Goal: Task Accomplishment & Management: Manage account settings

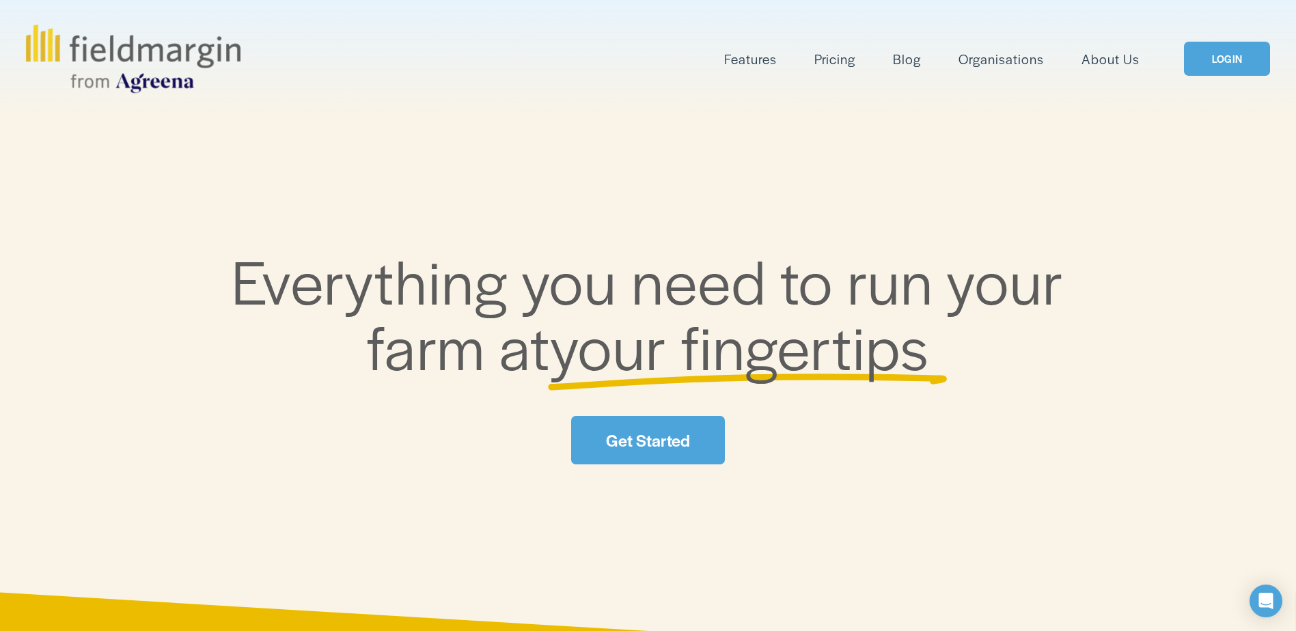
click at [1214, 63] on link "LOGIN" at bounding box center [1227, 59] width 86 height 35
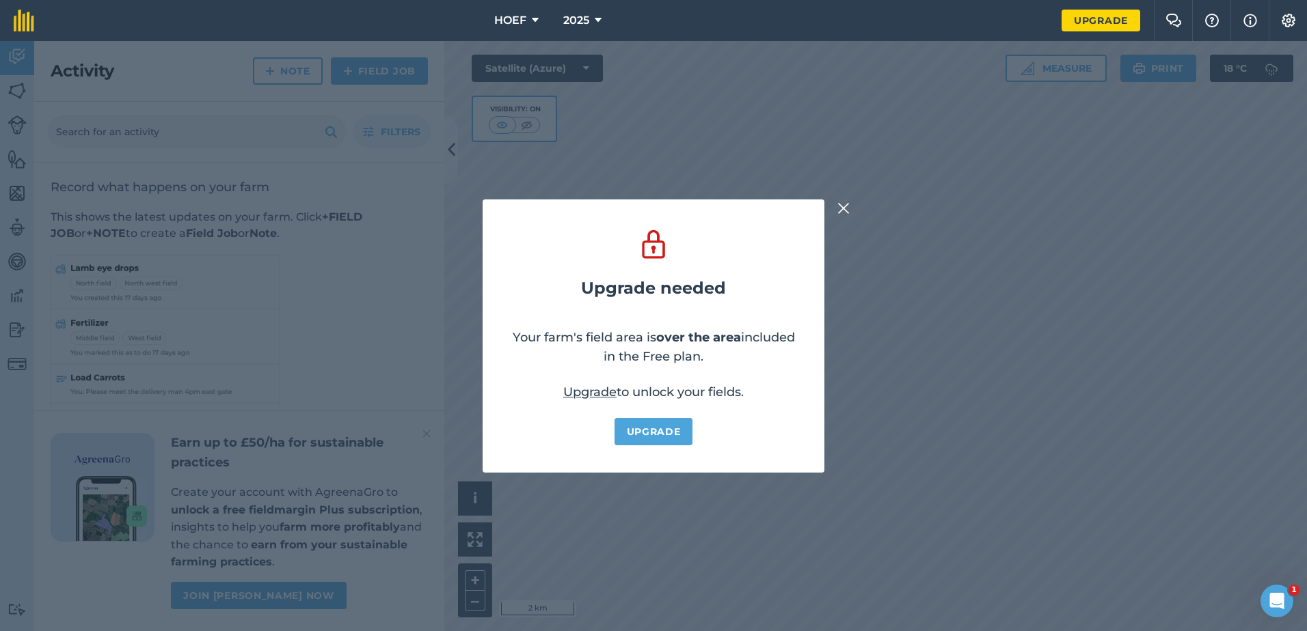
click at [841, 207] on img at bounding box center [843, 208] width 12 height 16
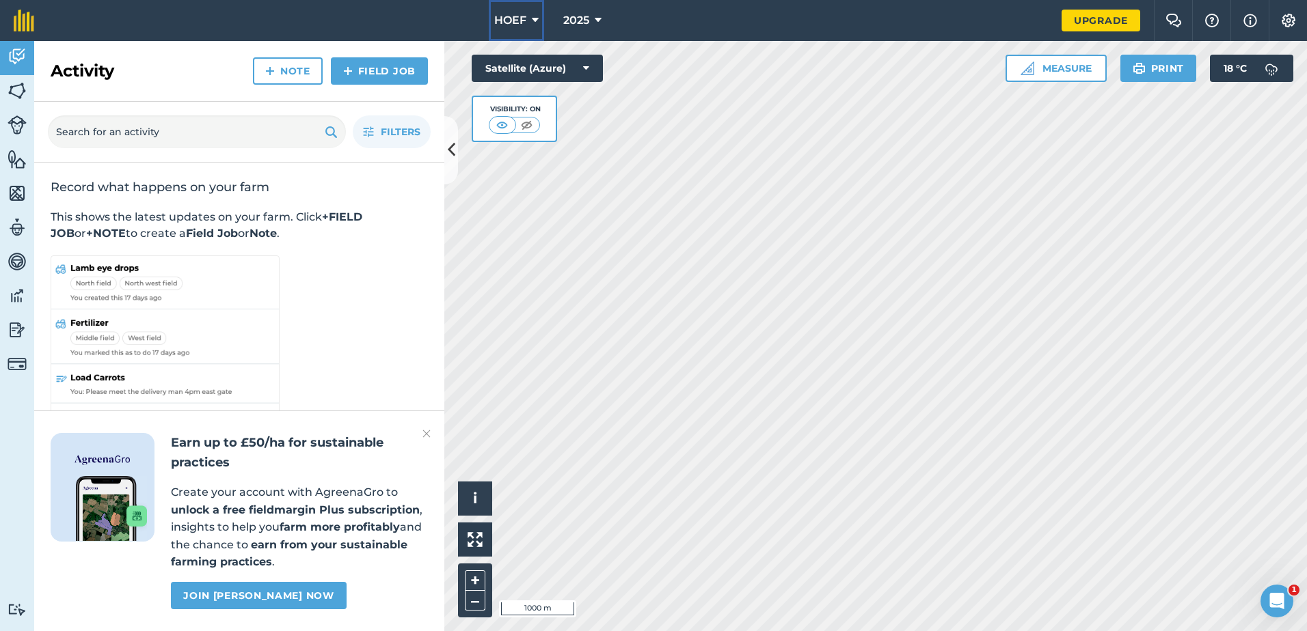
click at [537, 20] on icon at bounding box center [535, 20] width 7 height 16
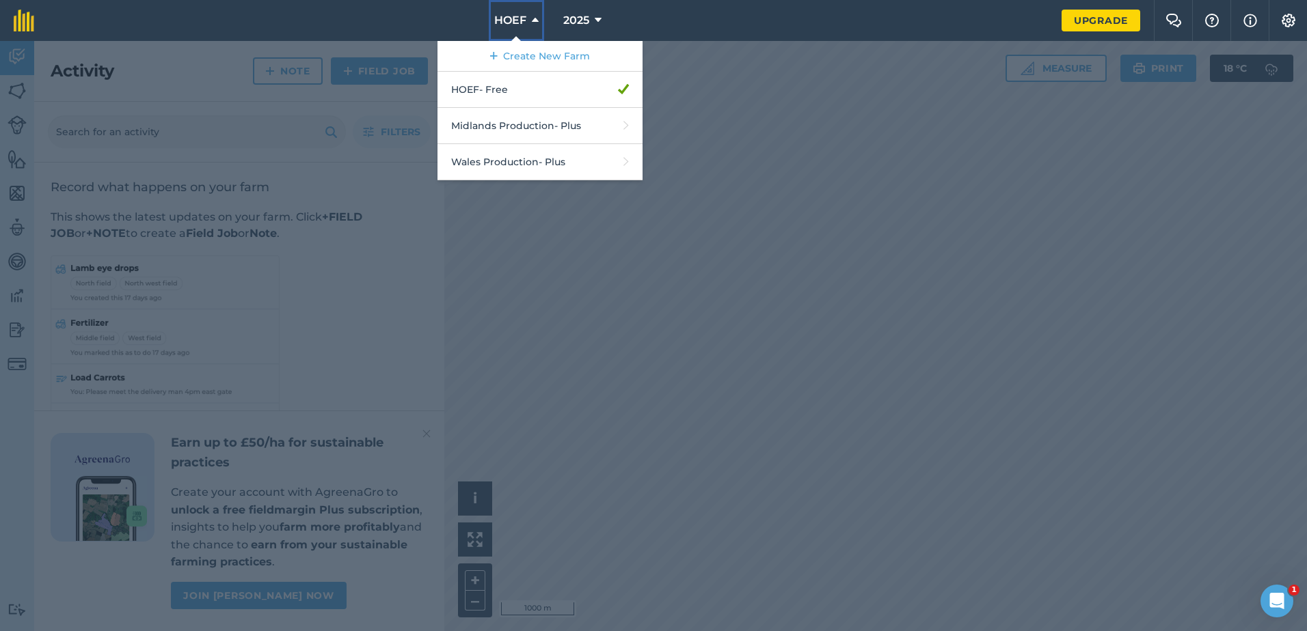
click at [537, 20] on icon at bounding box center [535, 20] width 7 height 16
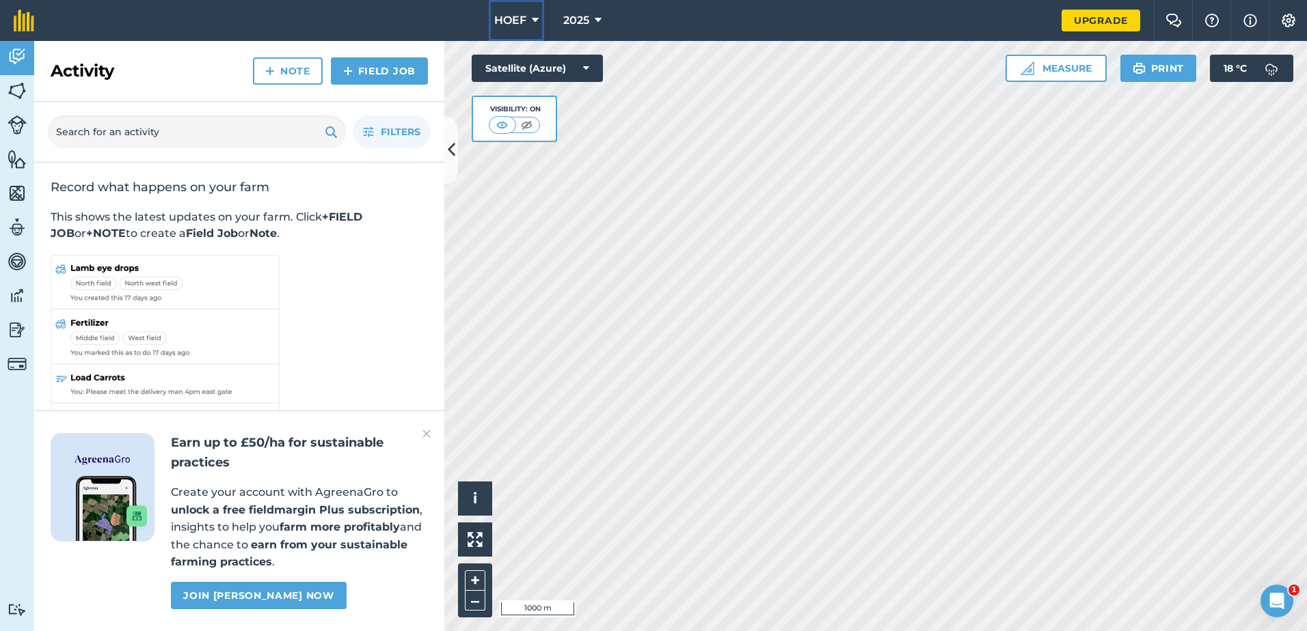
click at [537, 20] on icon at bounding box center [535, 20] width 7 height 16
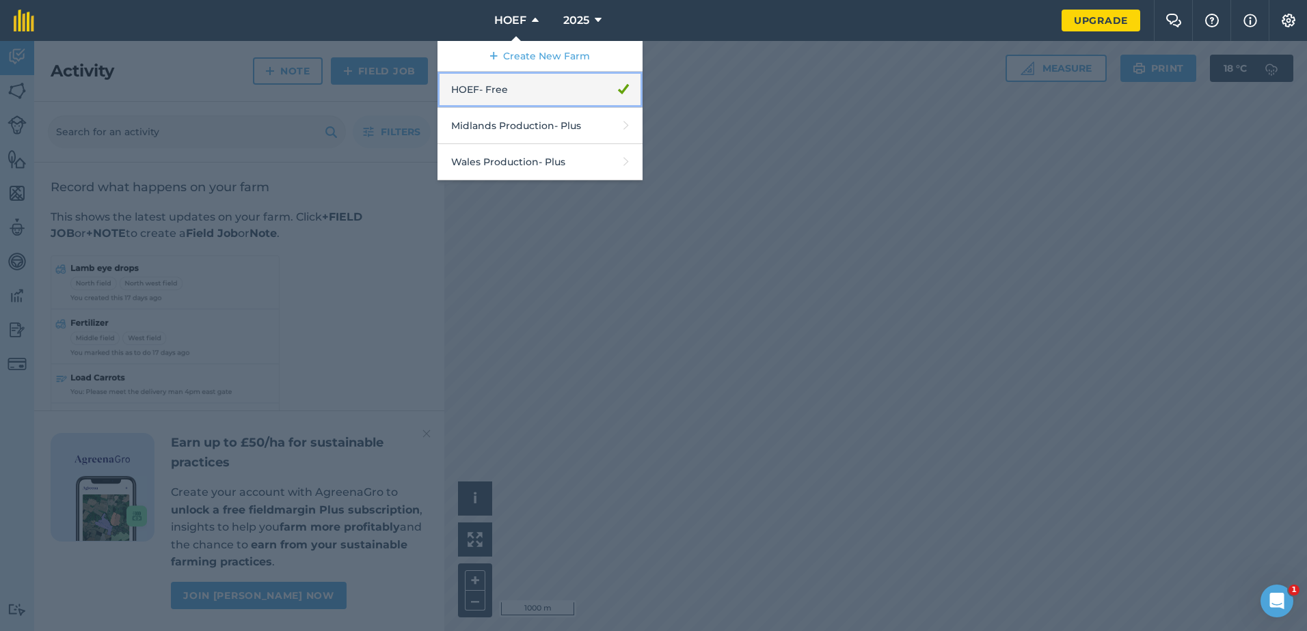
click at [523, 94] on link "HOEF - Free" at bounding box center [539, 90] width 205 height 36
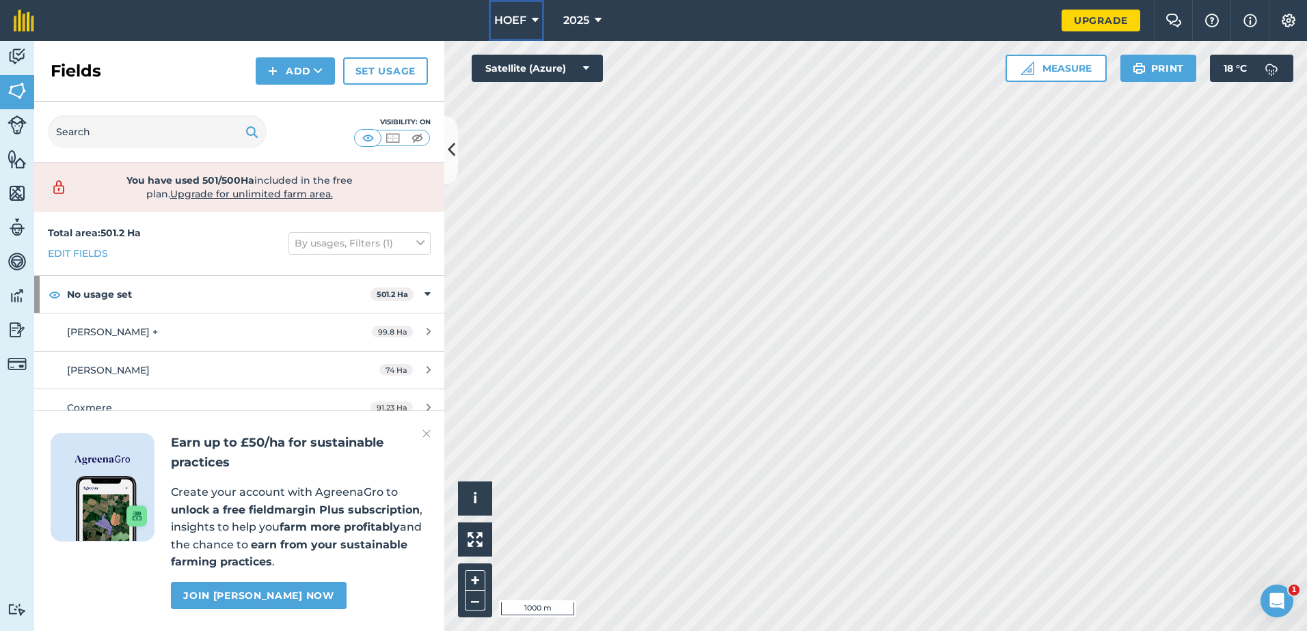
click at [530, 16] on button "HOEF" at bounding box center [516, 20] width 55 height 41
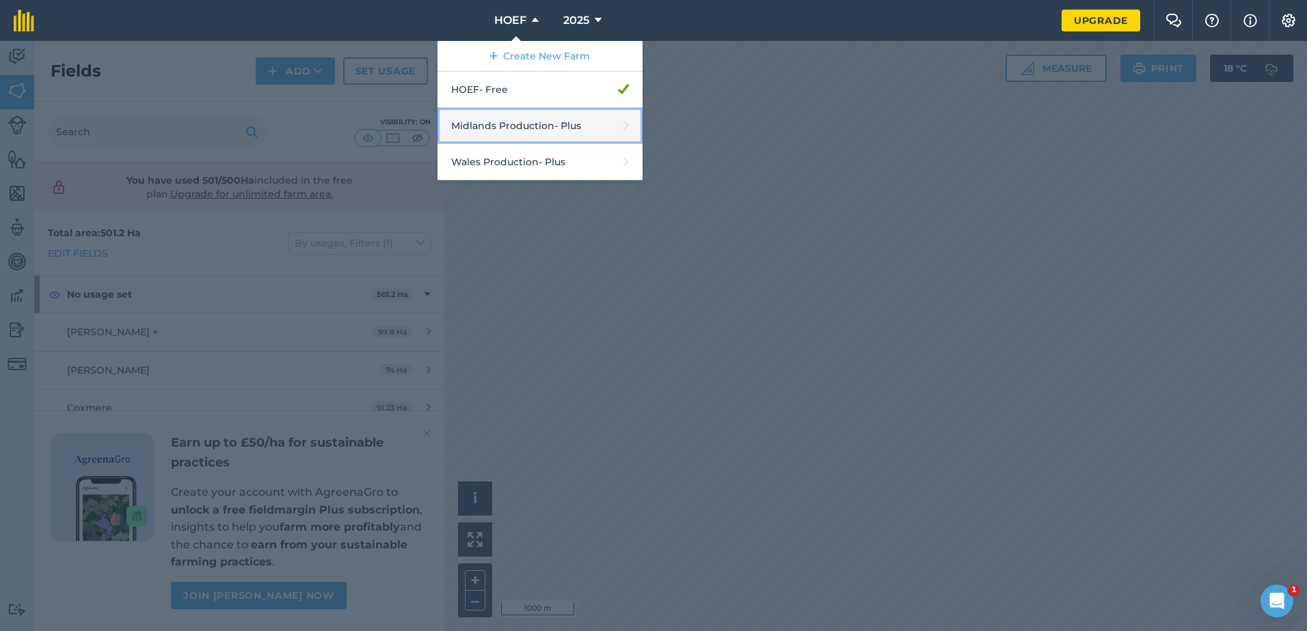
click at [522, 125] on link "Midlands Production - Plus" at bounding box center [539, 126] width 205 height 36
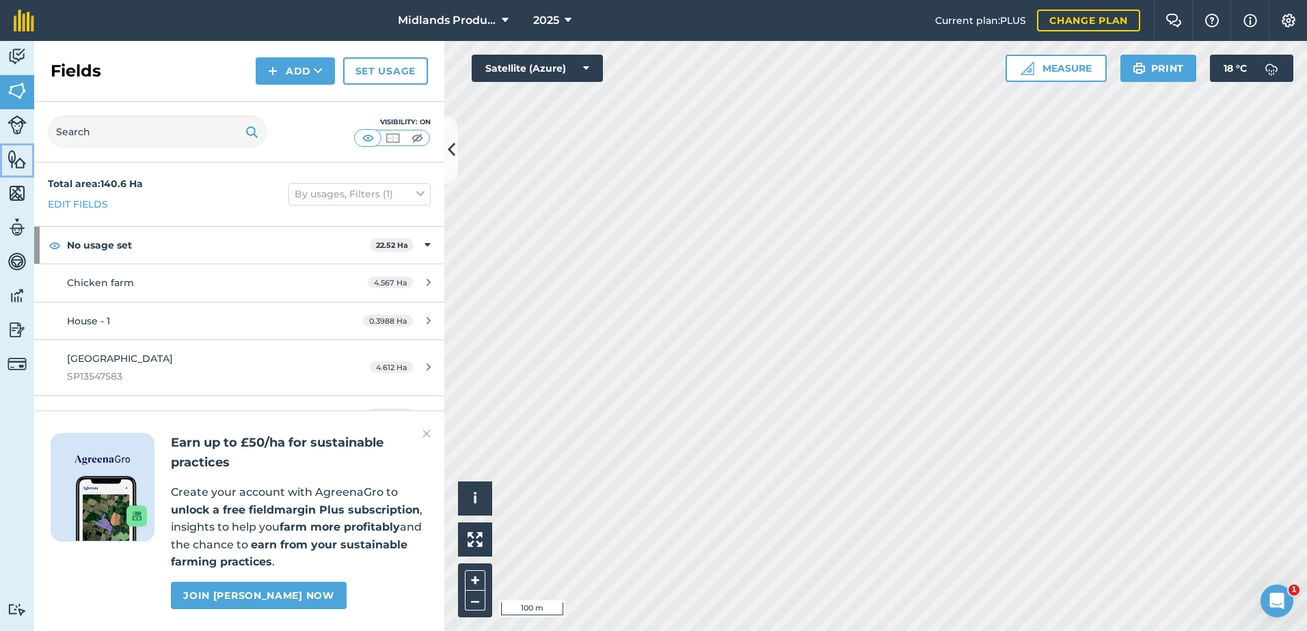
click at [14, 153] on img at bounding box center [17, 159] width 19 height 20
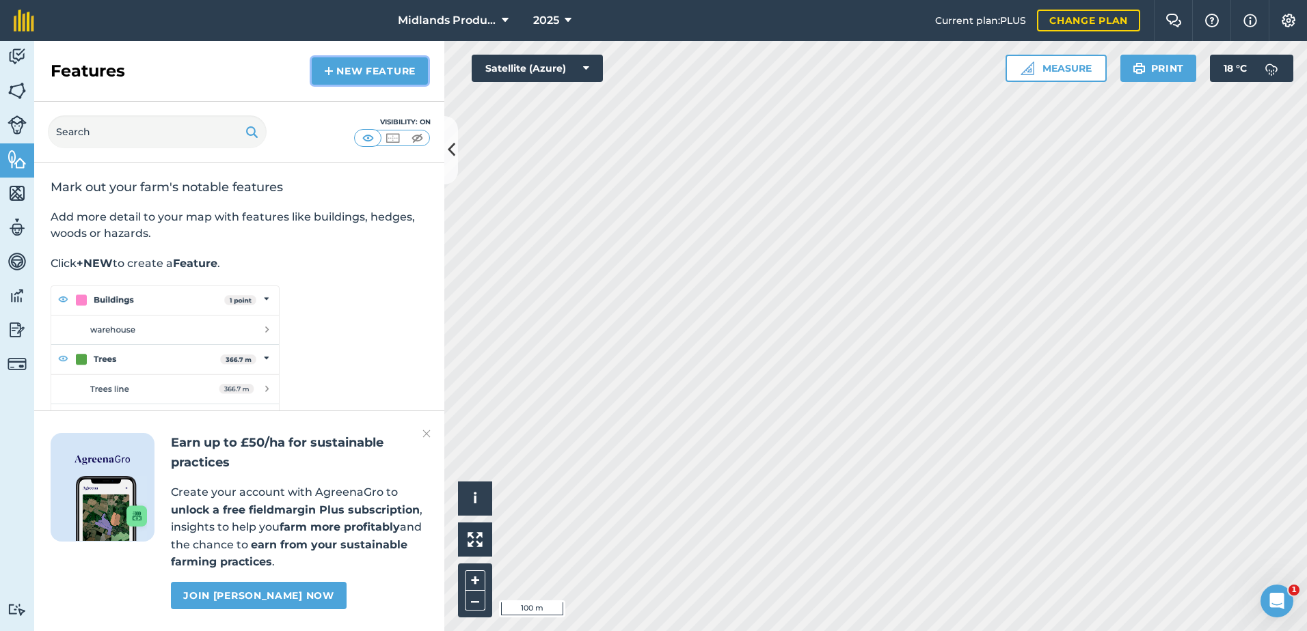
click at [354, 70] on link "New feature" at bounding box center [370, 70] width 116 height 27
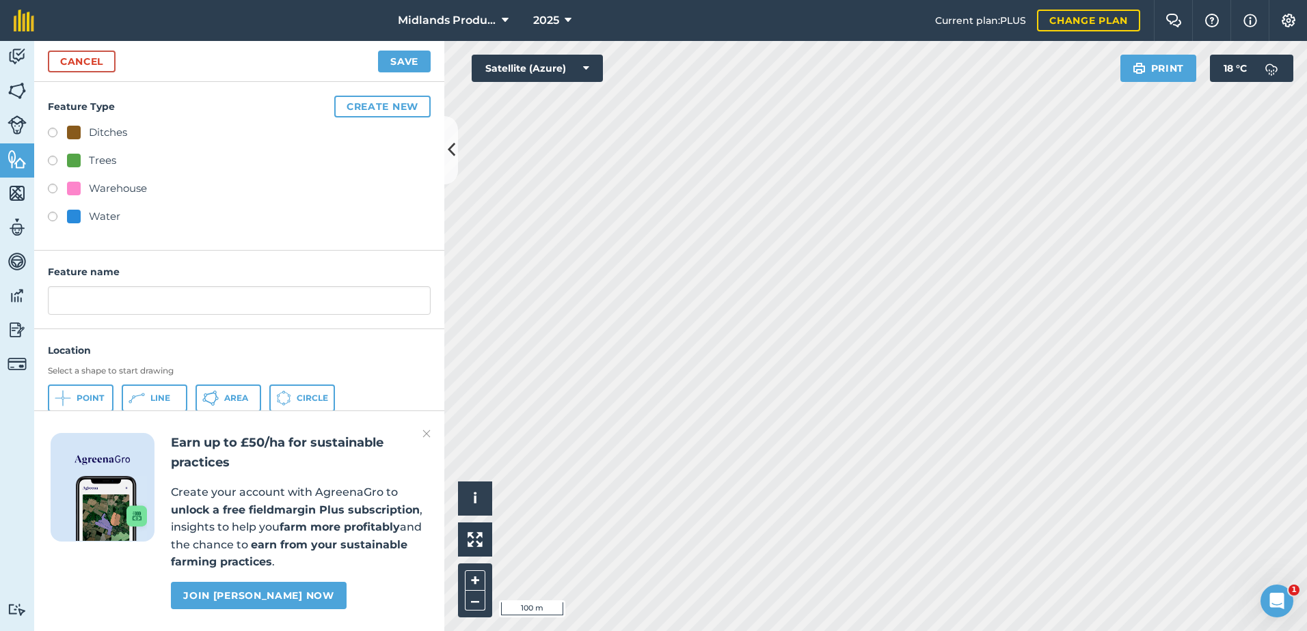
click at [50, 159] on label at bounding box center [57, 163] width 19 height 14
radio input "true"
click at [120, 304] on input "Trees" at bounding box center [239, 300] width 383 height 29
type input "T"
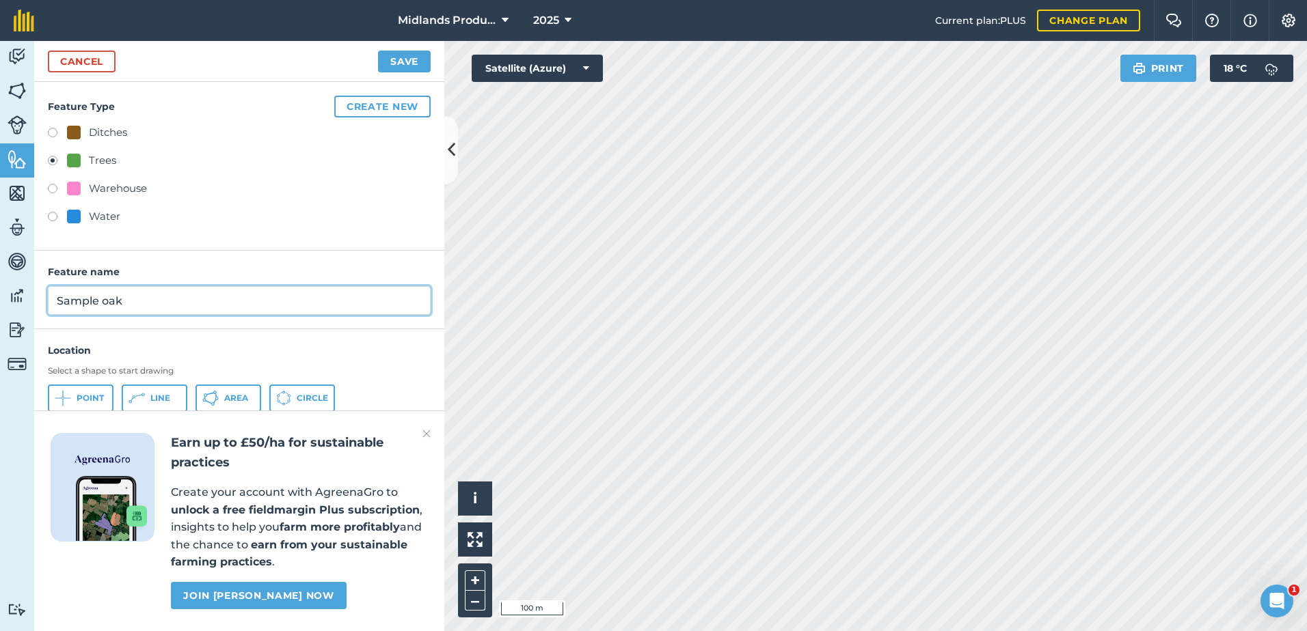
type input "Sample oak"
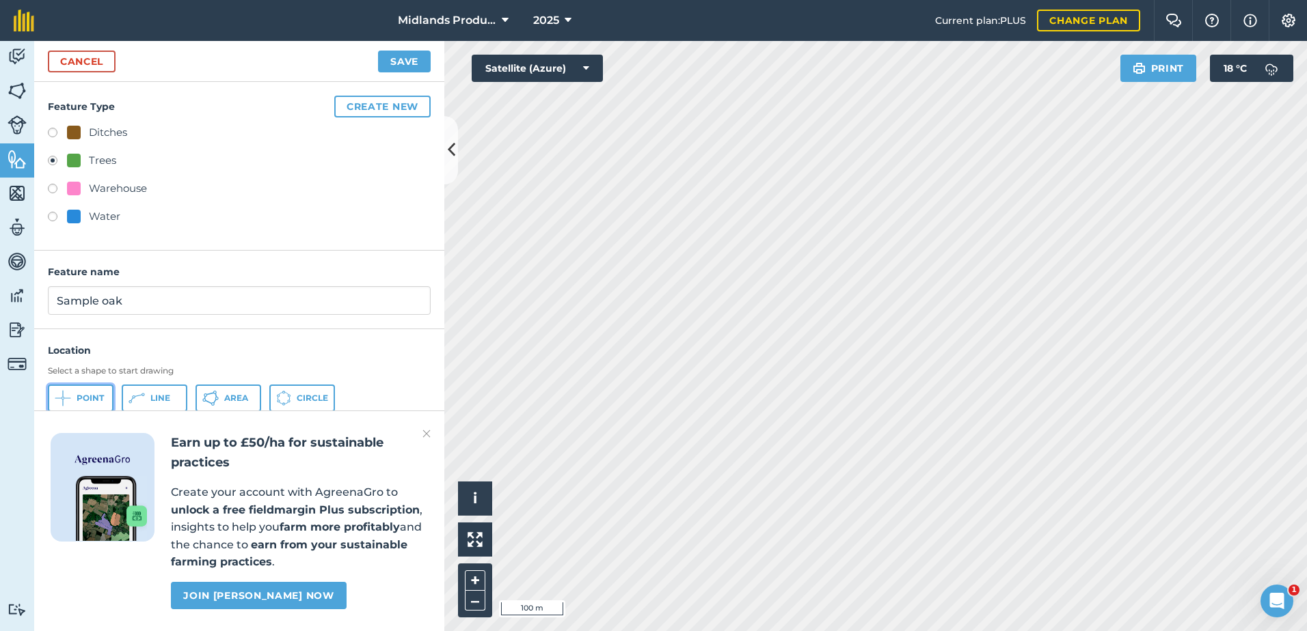
click at [83, 402] on span "Point" at bounding box center [90, 398] width 27 height 11
click at [426, 429] on img at bounding box center [426, 434] width 8 height 16
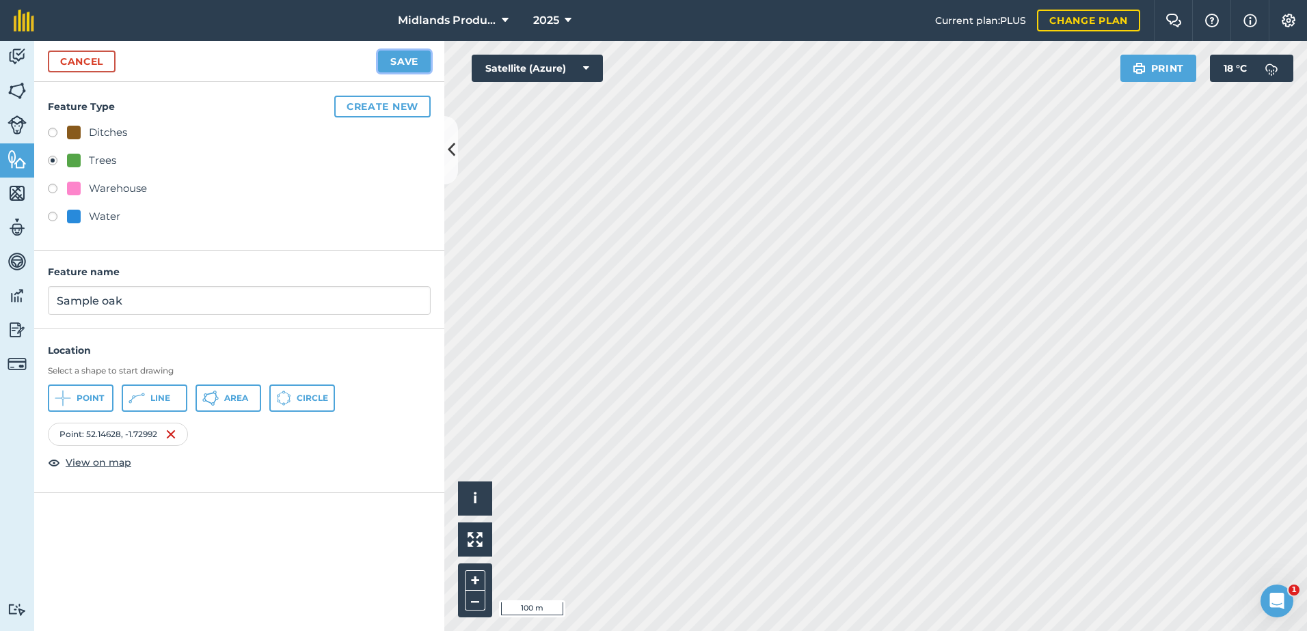
click at [392, 64] on button "Save" at bounding box center [404, 62] width 53 height 22
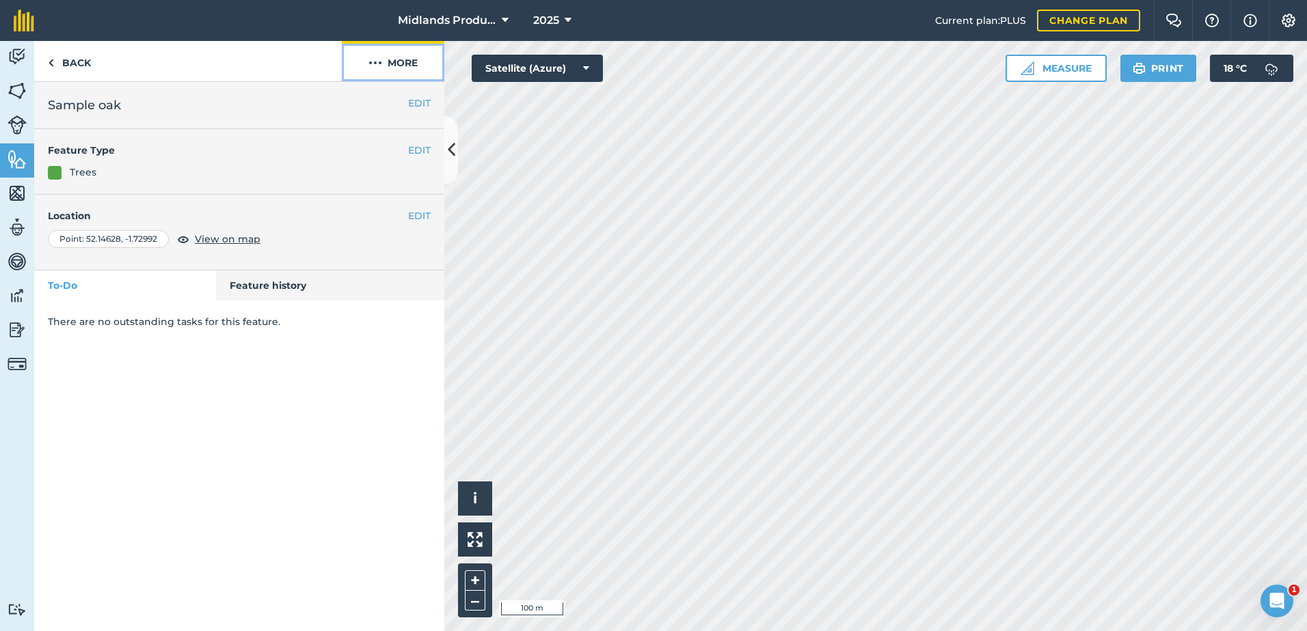
click at [374, 56] on img at bounding box center [375, 63] width 14 height 16
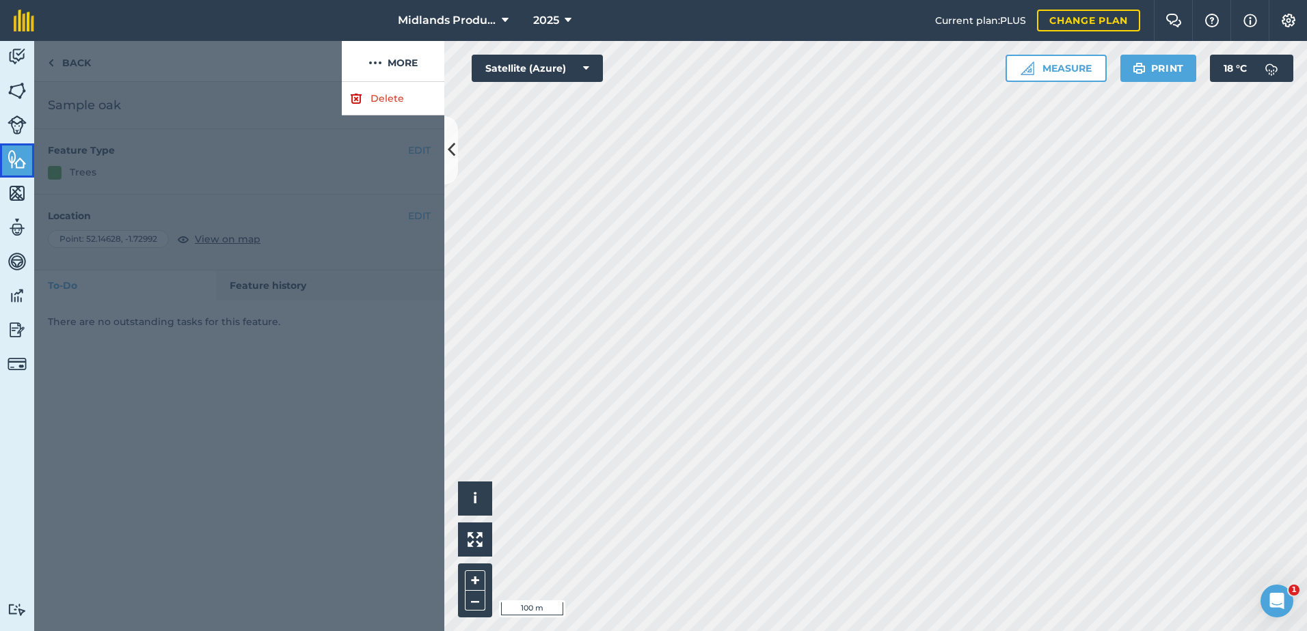
click at [12, 161] on img at bounding box center [17, 159] width 19 height 20
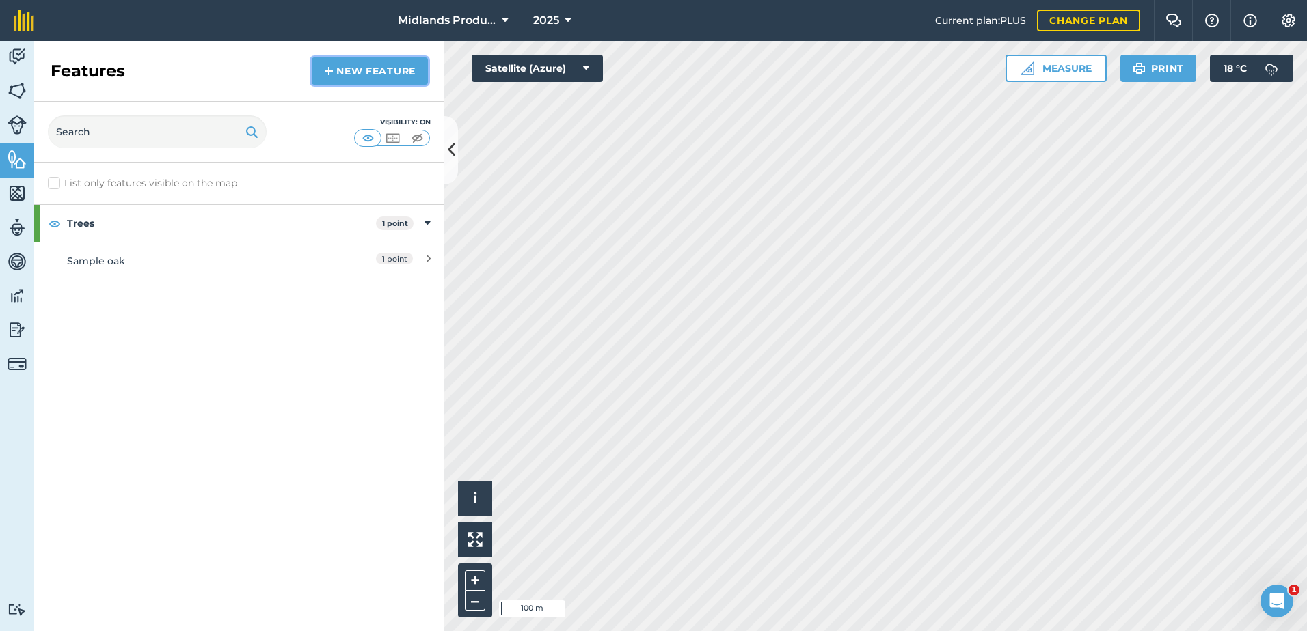
click at [349, 69] on link "New feature" at bounding box center [370, 70] width 116 height 27
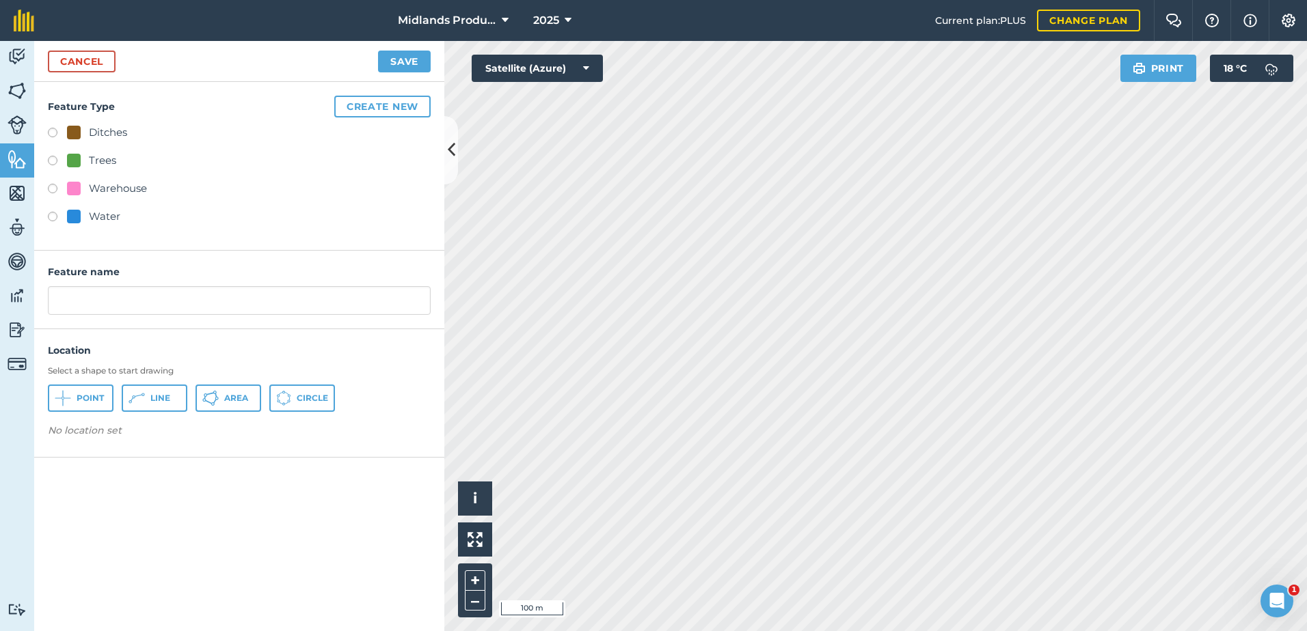
click at [53, 161] on label at bounding box center [57, 163] width 19 height 14
radio input "true"
click at [93, 301] on input "Trees" at bounding box center [239, 300] width 383 height 29
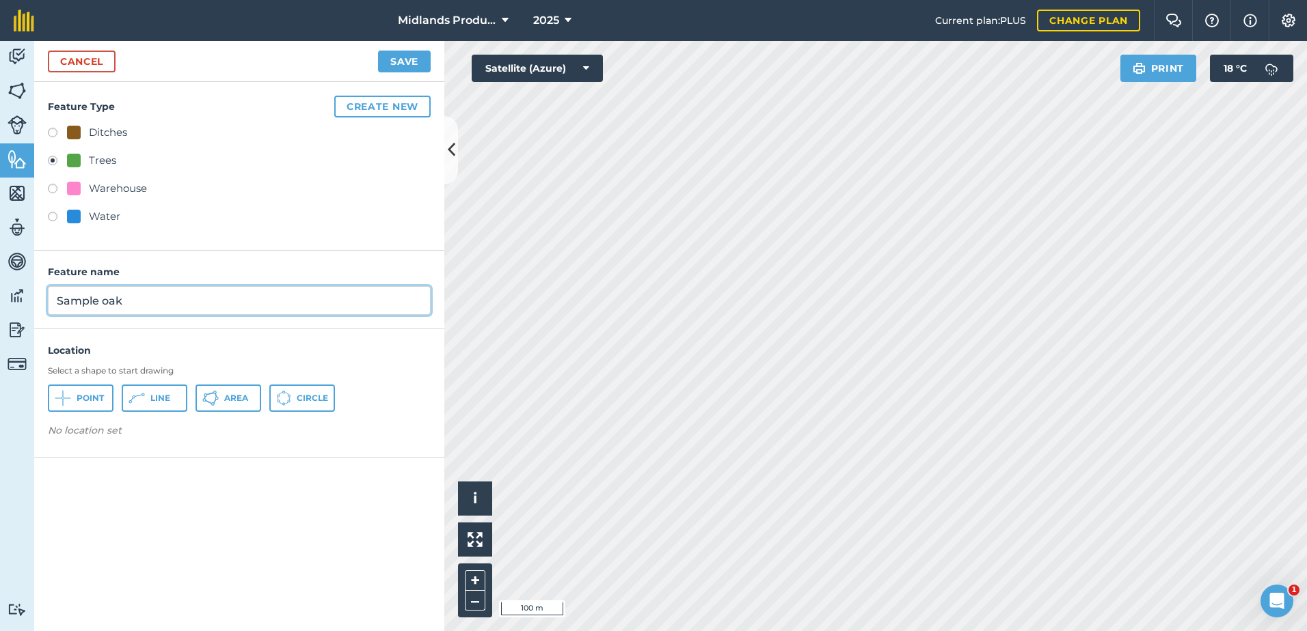
type input "Sample oak"
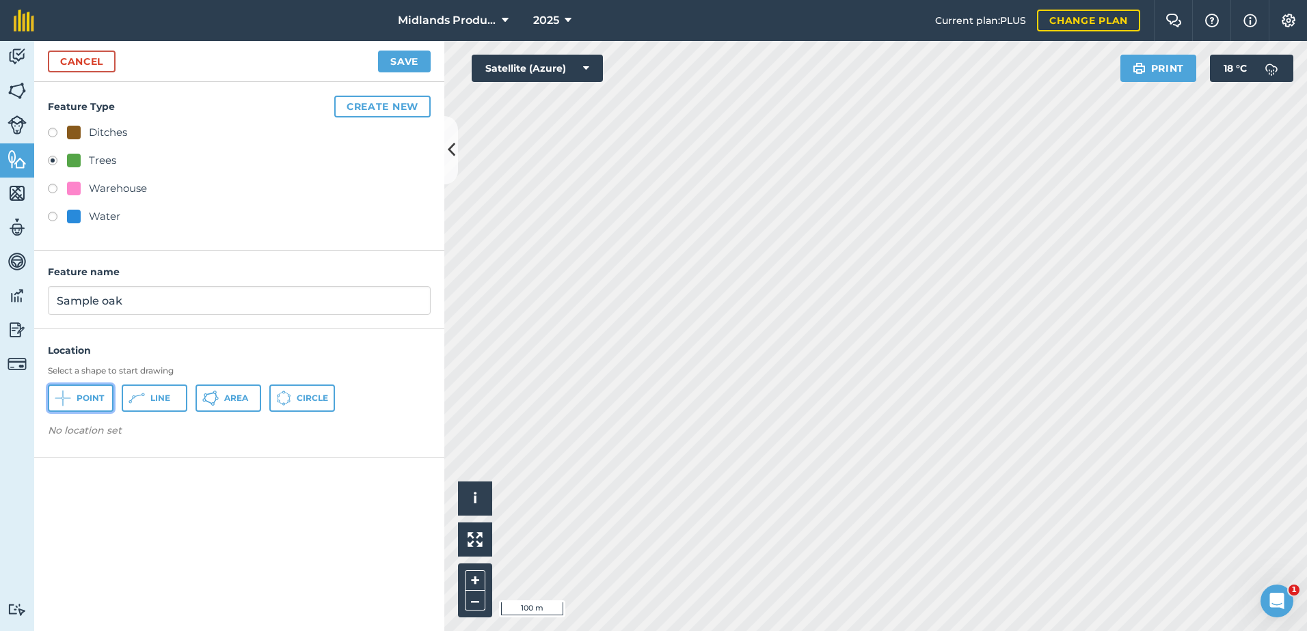
click at [81, 398] on span "Point" at bounding box center [90, 398] width 27 height 11
click at [404, 62] on button "Save" at bounding box center [404, 62] width 53 height 22
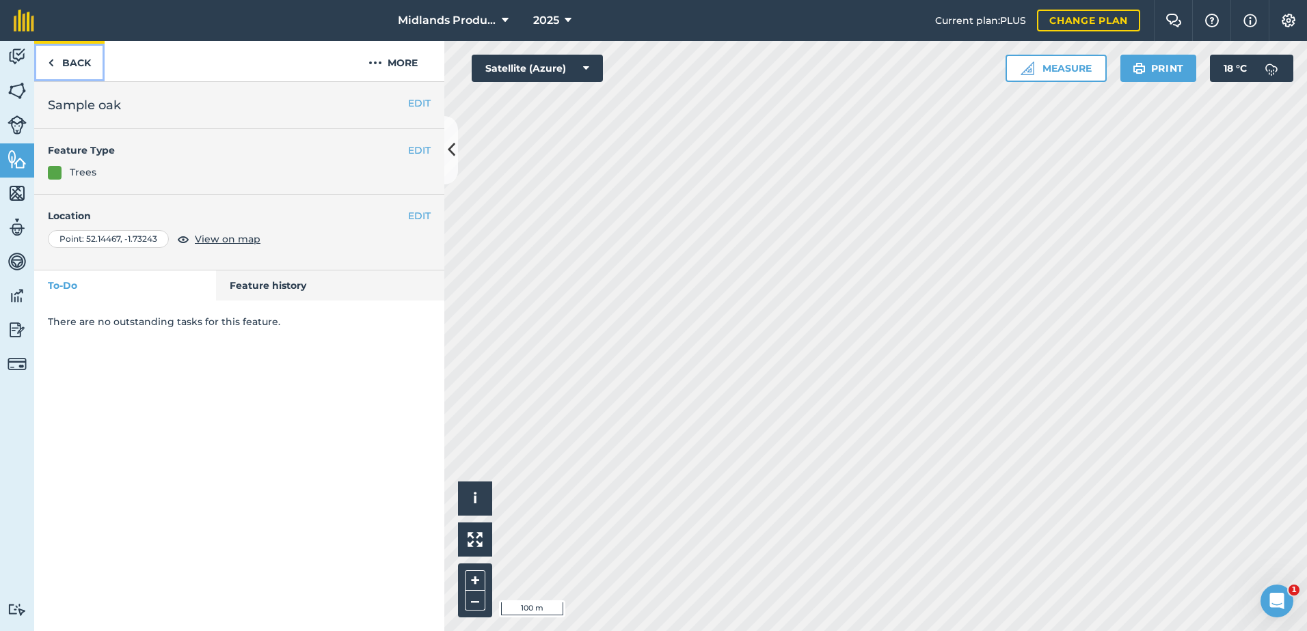
click at [77, 62] on link "Back" at bounding box center [69, 61] width 70 height 40
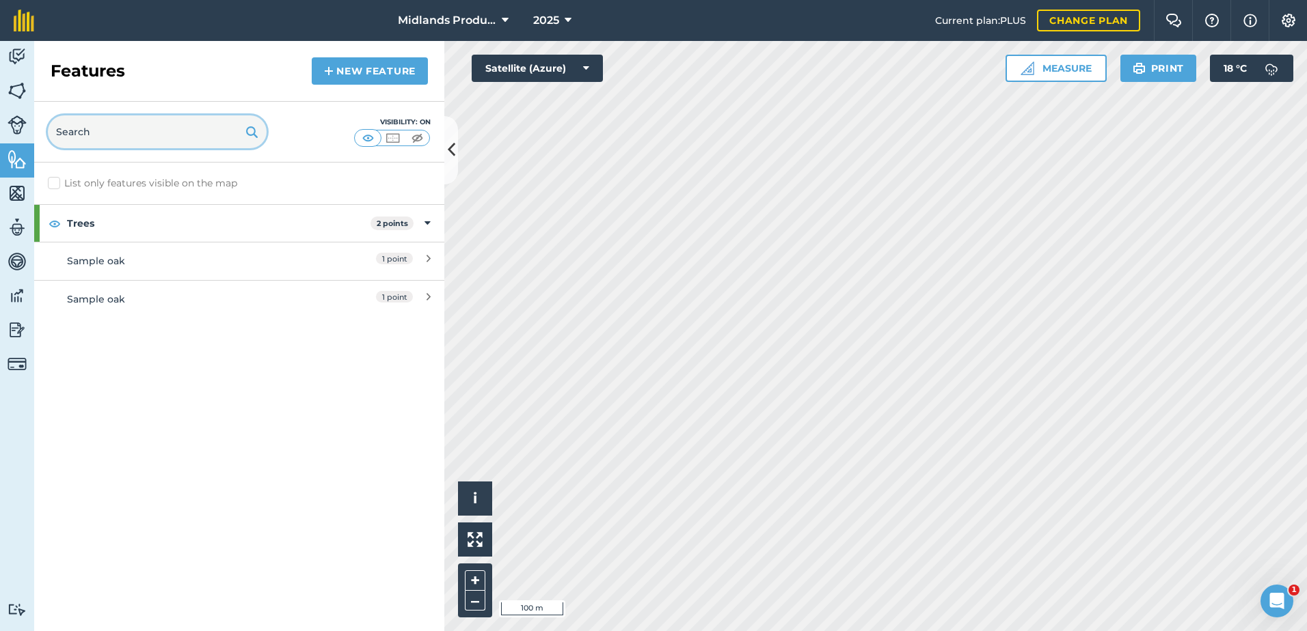
click at [111, 138] on input "text" at bounding box center [157, 131] width 219 height 33
click at [357, 67] on link "New feature" at bounding box center [370, 70] width 116 height 27
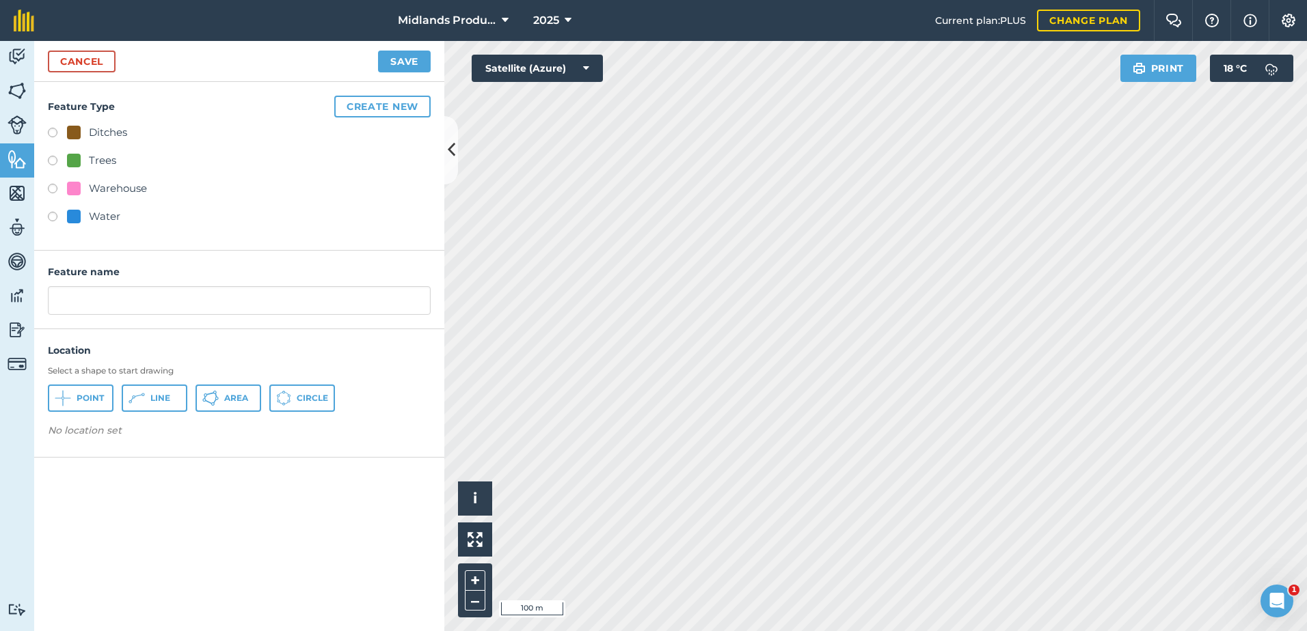
click at [53, 156] on label at bounding box center [57, 163] width 19 height 14
radio input "true"
drag, startPoint x: 92, startPoint y: 305, endPoint x: 5, endPoint y: 291, distance: 87.2
click at [5, 291] on div "Activity Fields Livestock Features Maps Team Vehicles Data Reporting Billing Tu…" at bounding box center [653, 336] width 1307 height 590
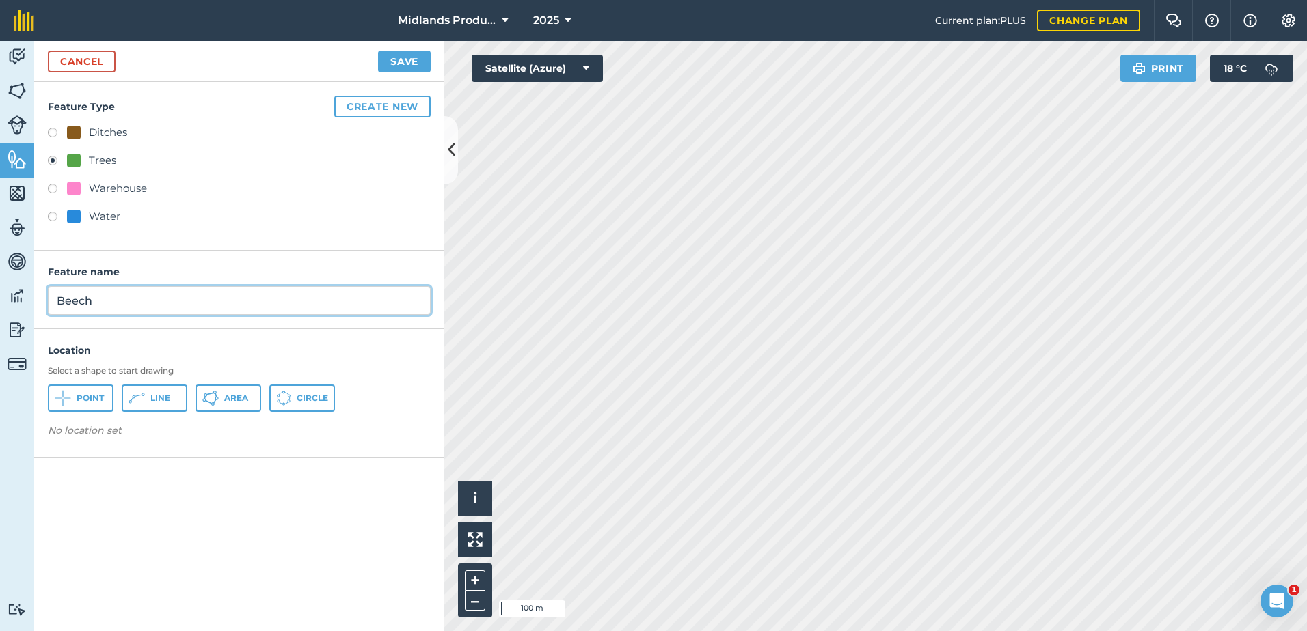
type input "Beech"
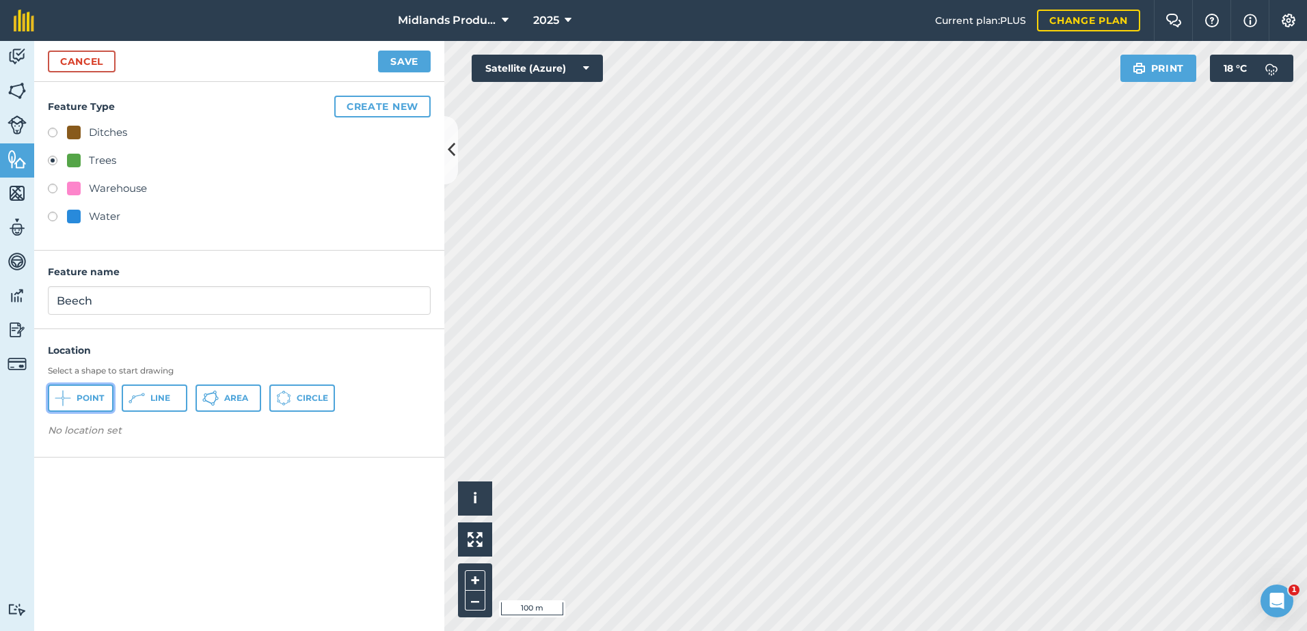
click at [67, 409] on button "Point" at bounding box center [81, 398] width 66 height 27
click at [396, 56] on button "Save" at bounding box center [404, 62] width 53 height 22
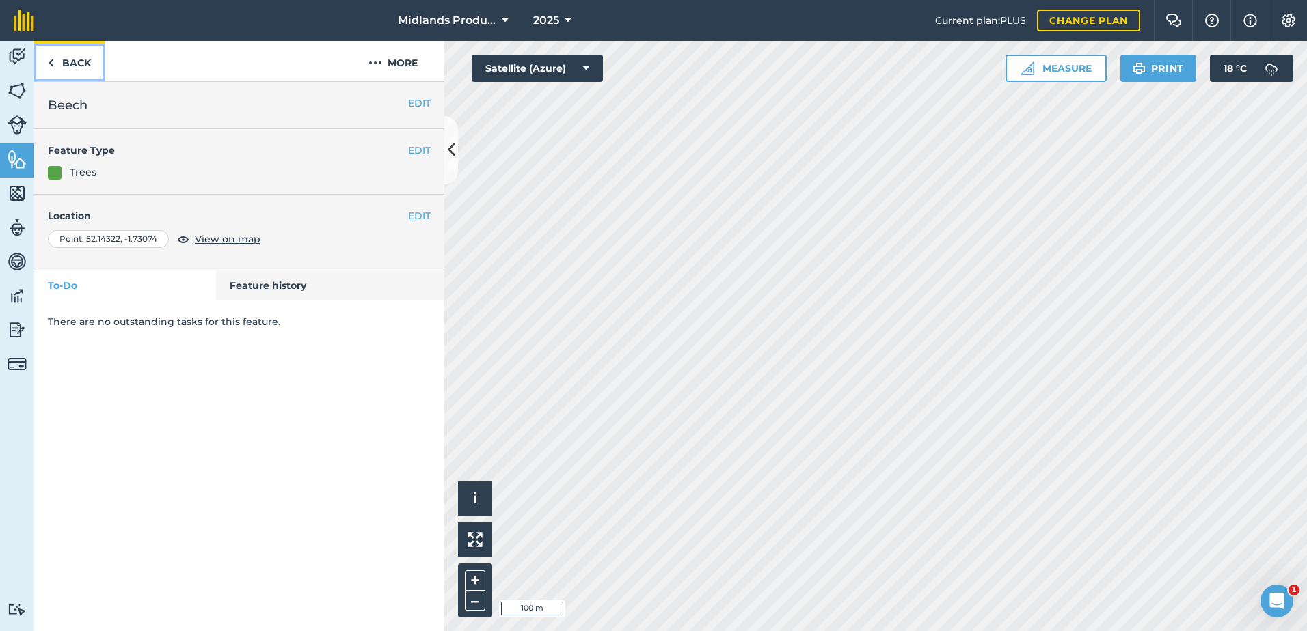
click at [70, 67] on link "Back" at bounding box center [69, 61] width 70 height 40
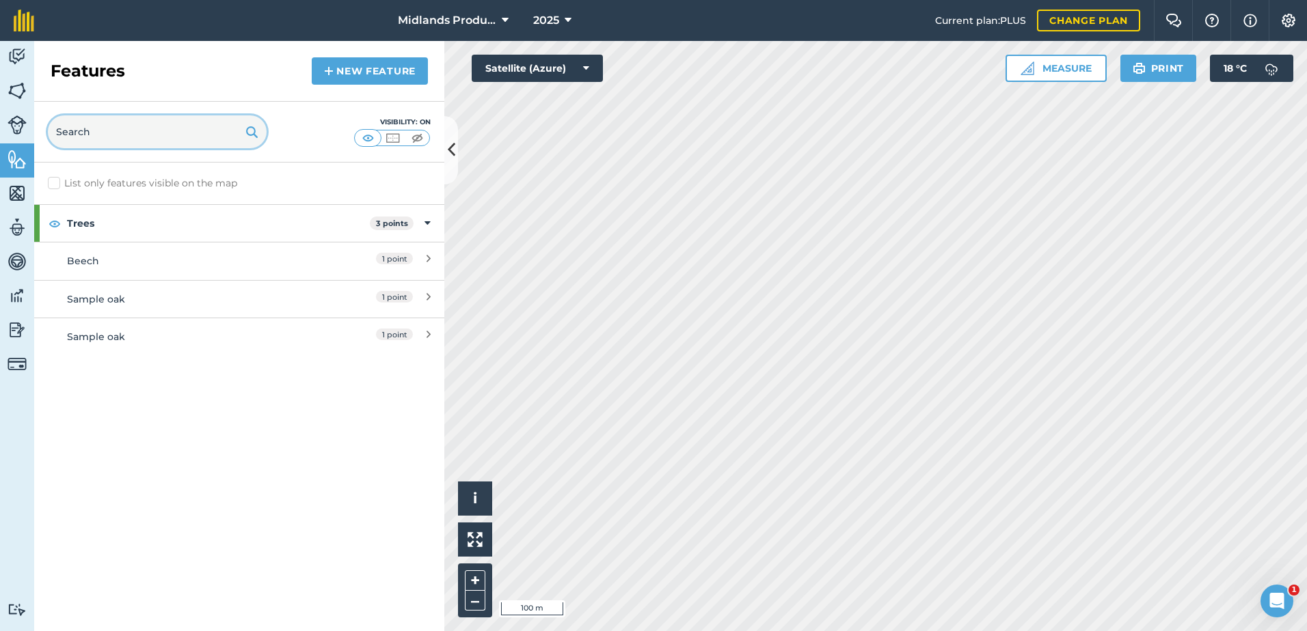
click at [115, 137] on input "text" at bounding box center [157, 131] width 219 height 33
type input "sample oak"
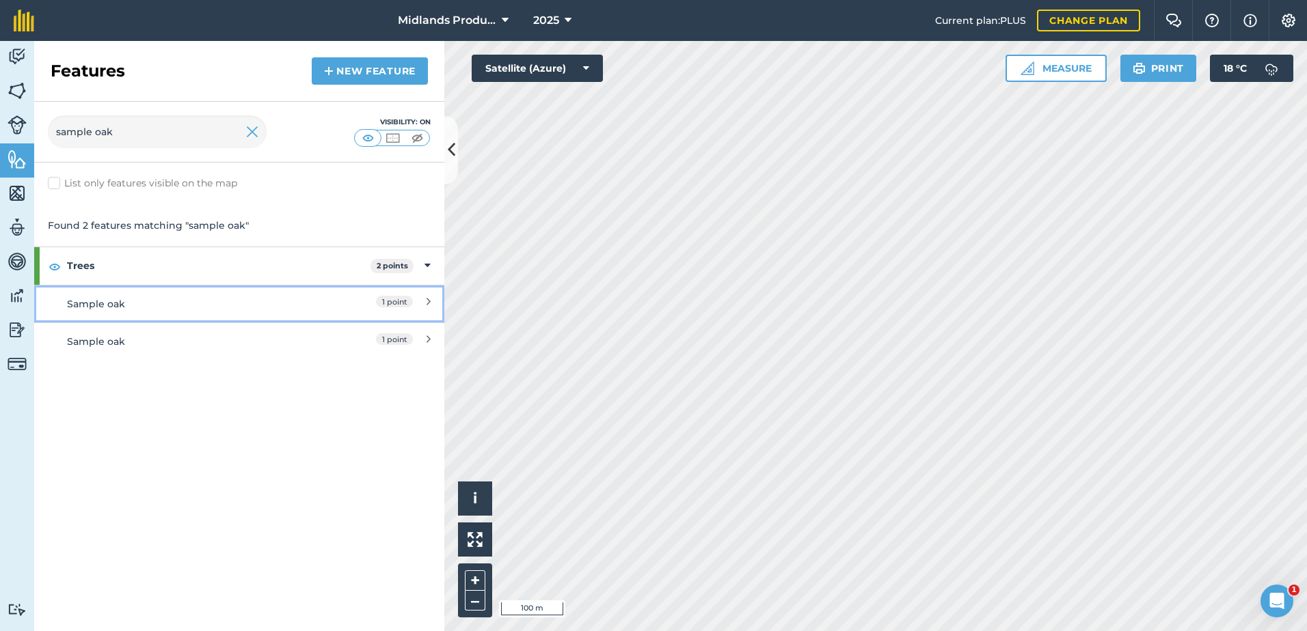
click at [139, 308] on div "Sample oak" at bounding box center [188, 304] width 243 height 15
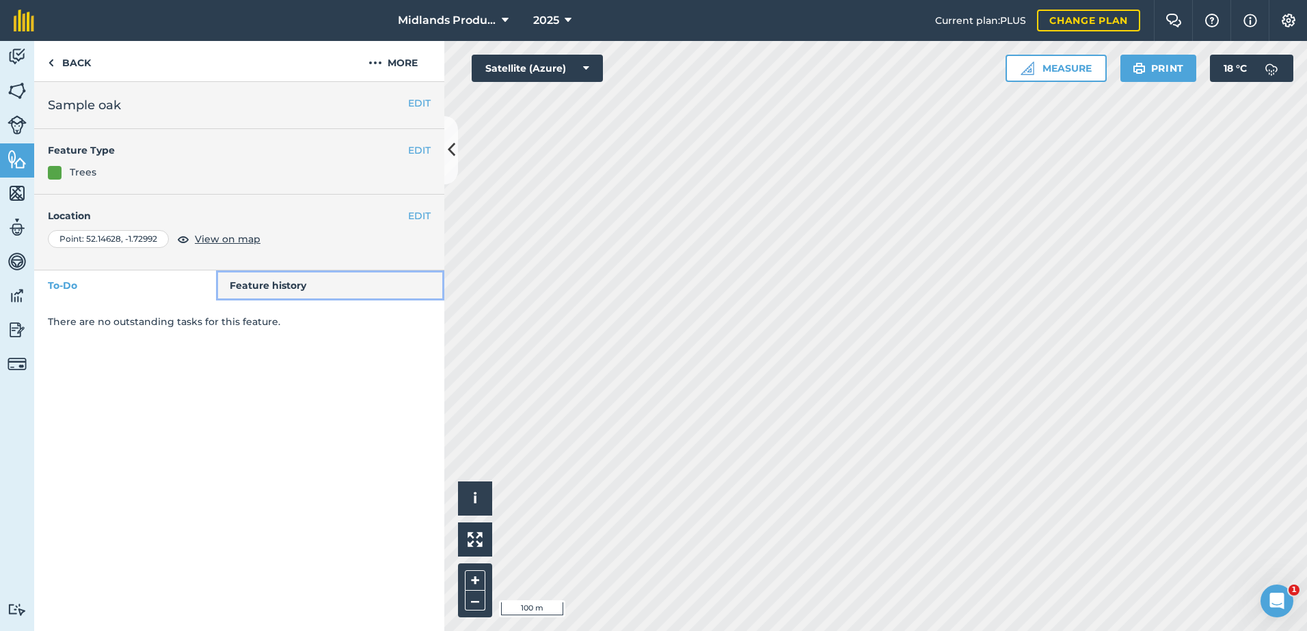
click at [254, 284] on link "Feature history" at bounding box center [330, 286] width 229 height 30
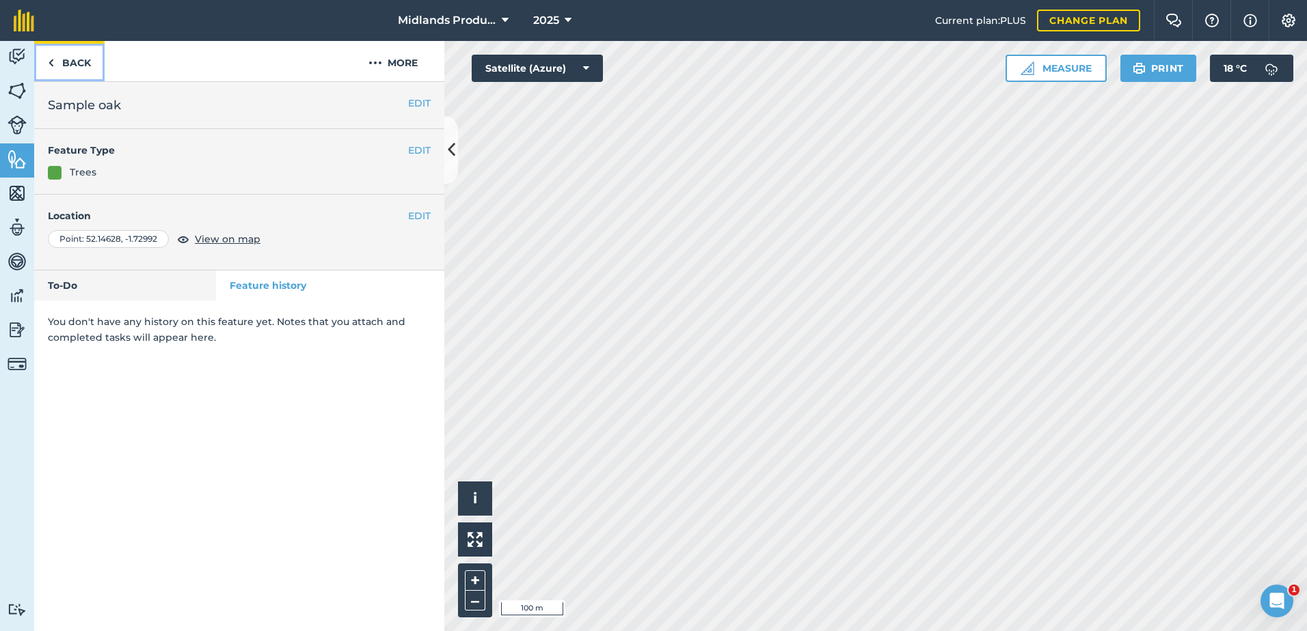
click at [64, 60] on link "Back" at bounding box center [69, 61] width 70 height 40
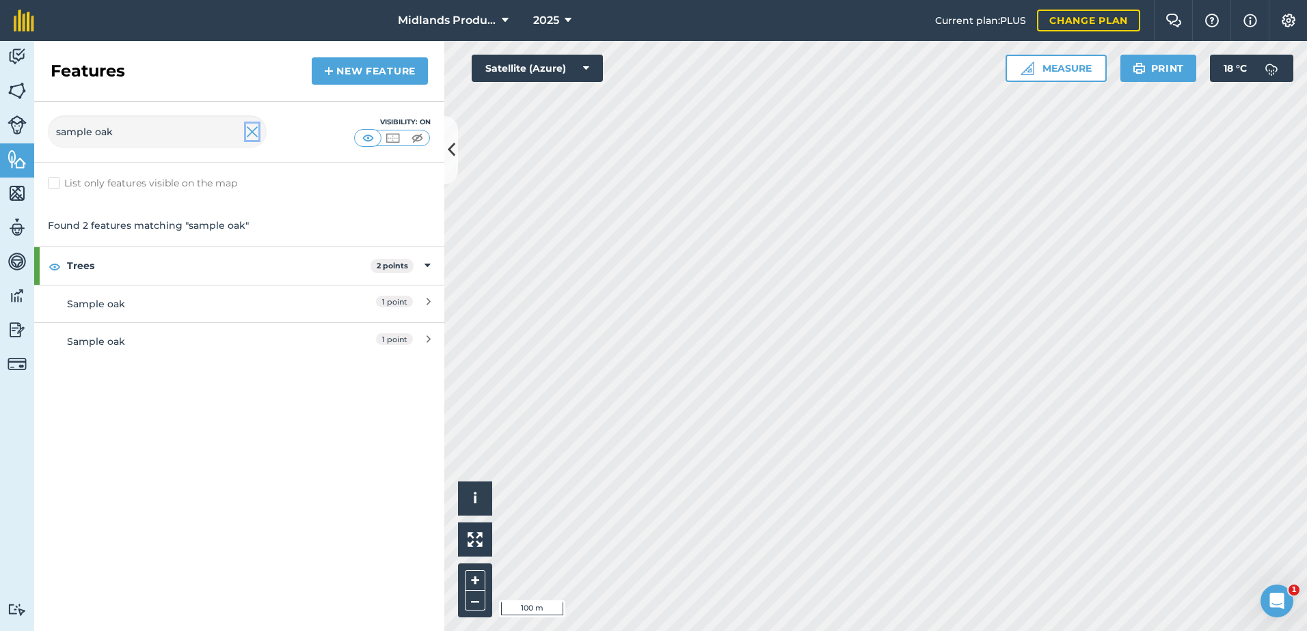
click at [257, 130] on img at bounding box center [252, 132] width 12 height 16
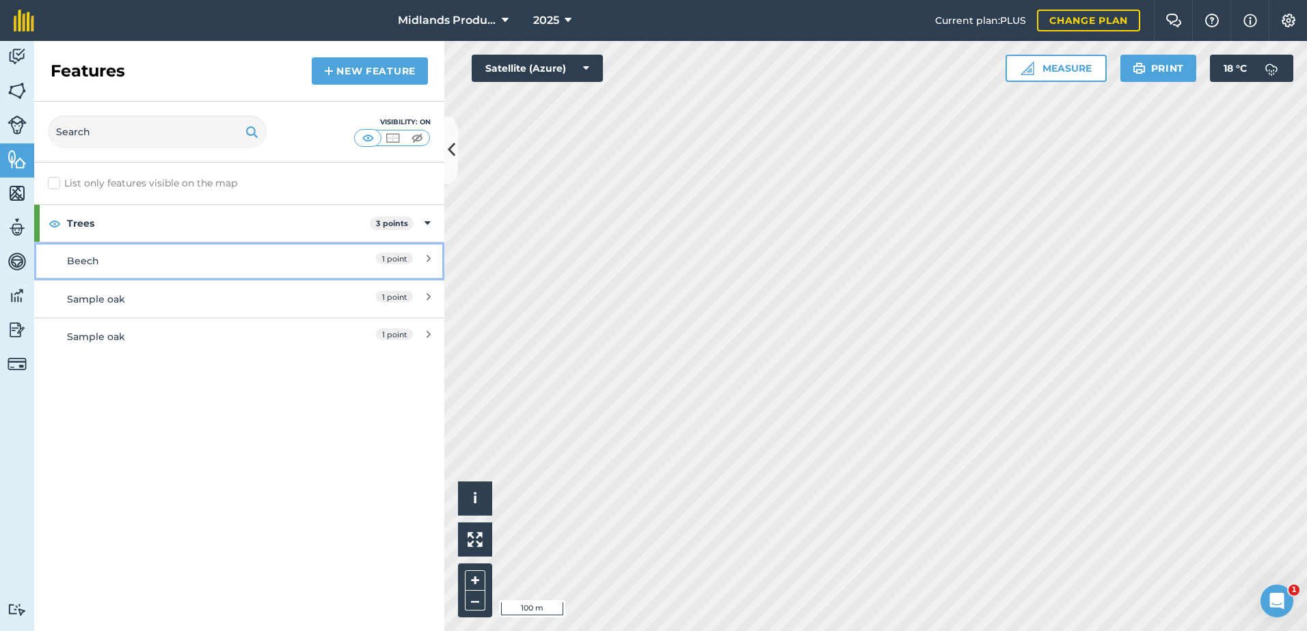
click at [430, 257] on link "Beech 1 point" at bounding box center [239, 261] width 410 height 38
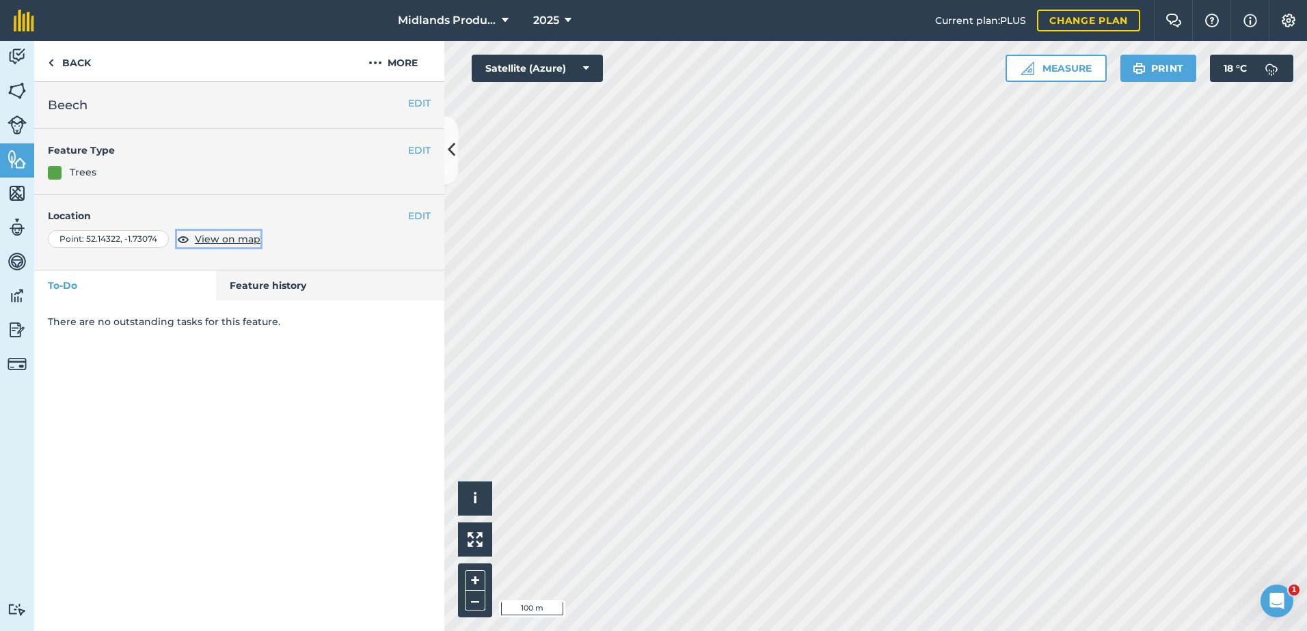
click at [226, 239] on span "View on map" at bounding box center [228, 239] width 66 height 15
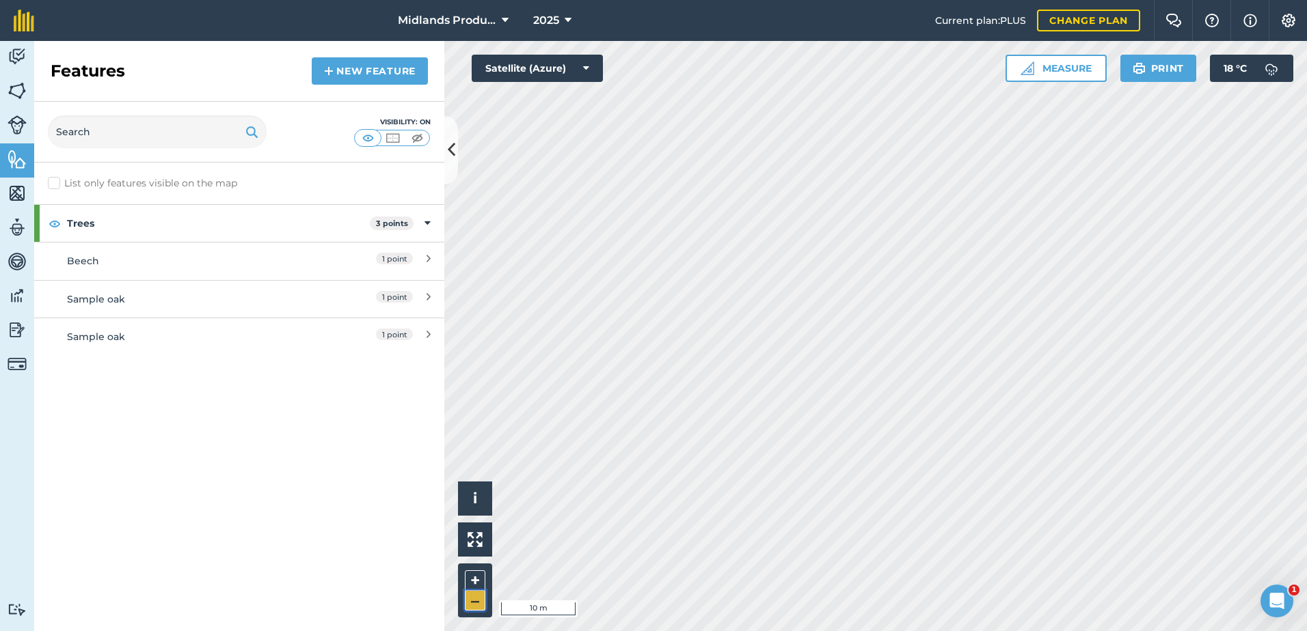
click at [470, 603] on button "–" at bounding box center [475, 601] width 20 height 20
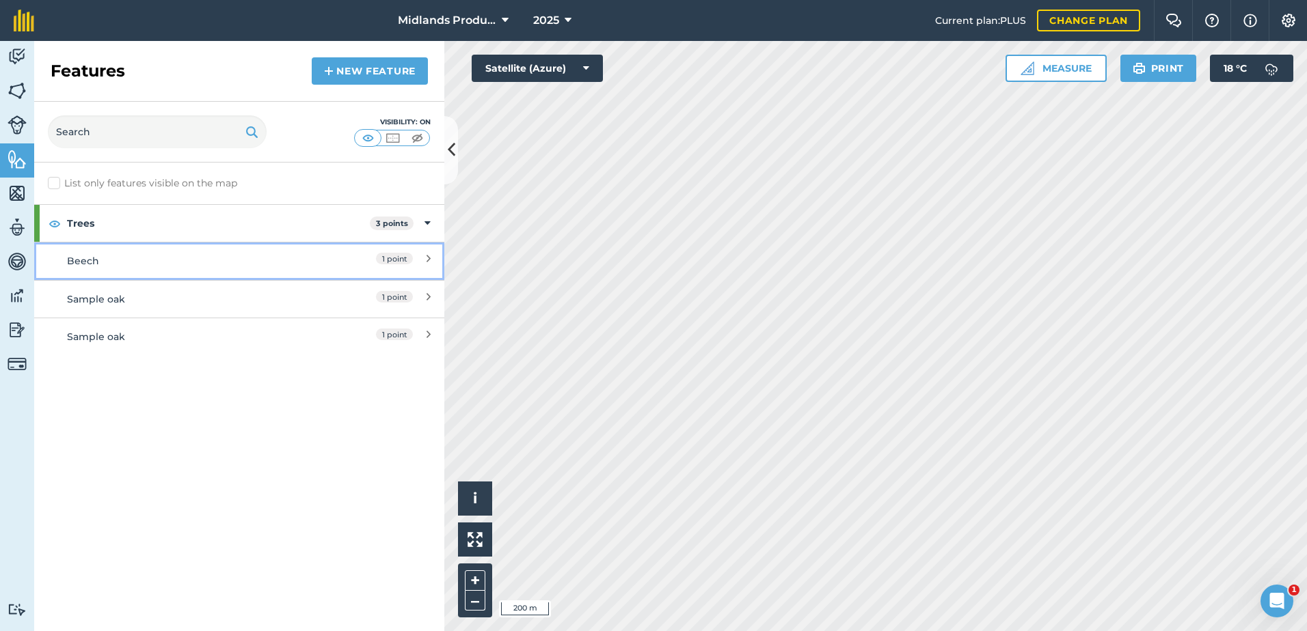
click at [424, 257] on div "1 point" at bounding box center [370, 261] width 121 height 15
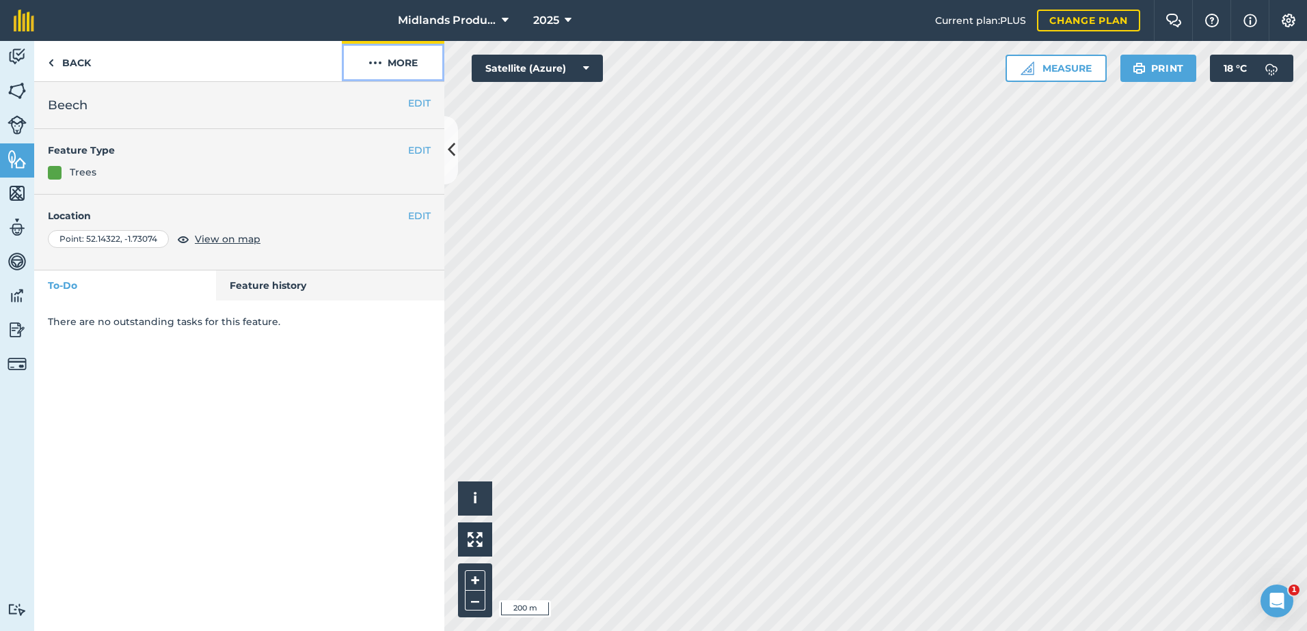
click at [374, 64] on img at bounding box center [375, 63] width 14 height 16
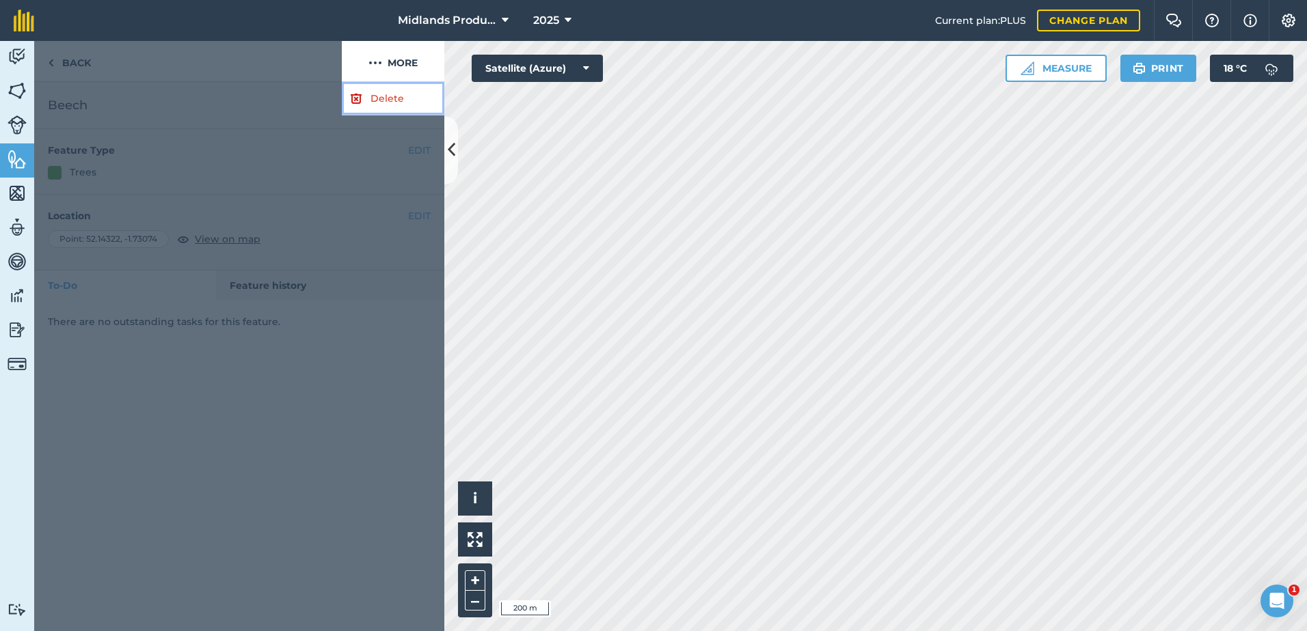
click at [374, 108] on link "Delete" at bounding box center [393, 98] width 102 height 33
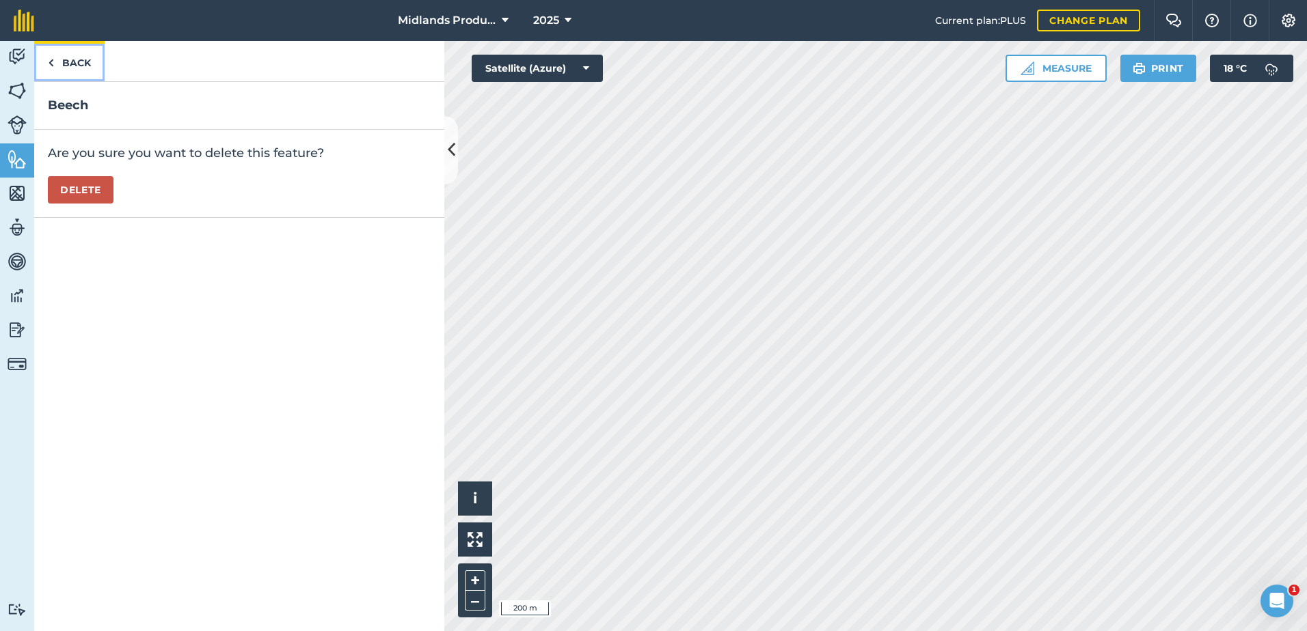
click at [78, 63] on link "Back" at bounding box center [69, 61] width 70 height 40
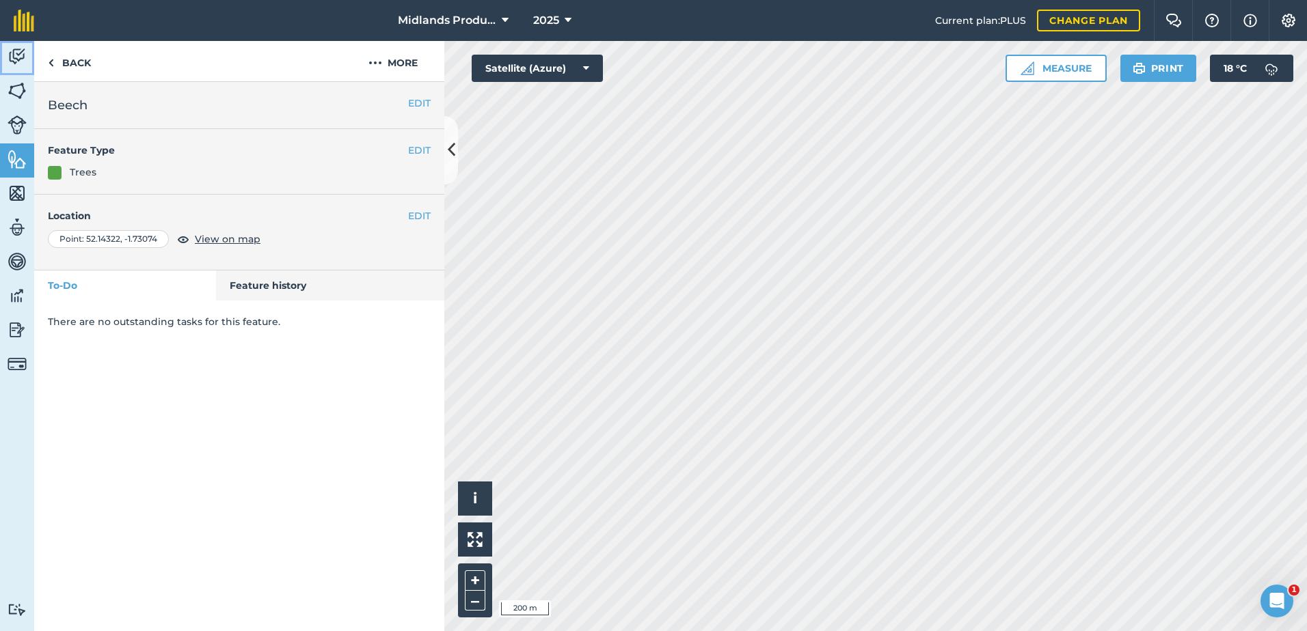
click at [12, 54] on img at bounding box center [17, 56] width 19 height 20
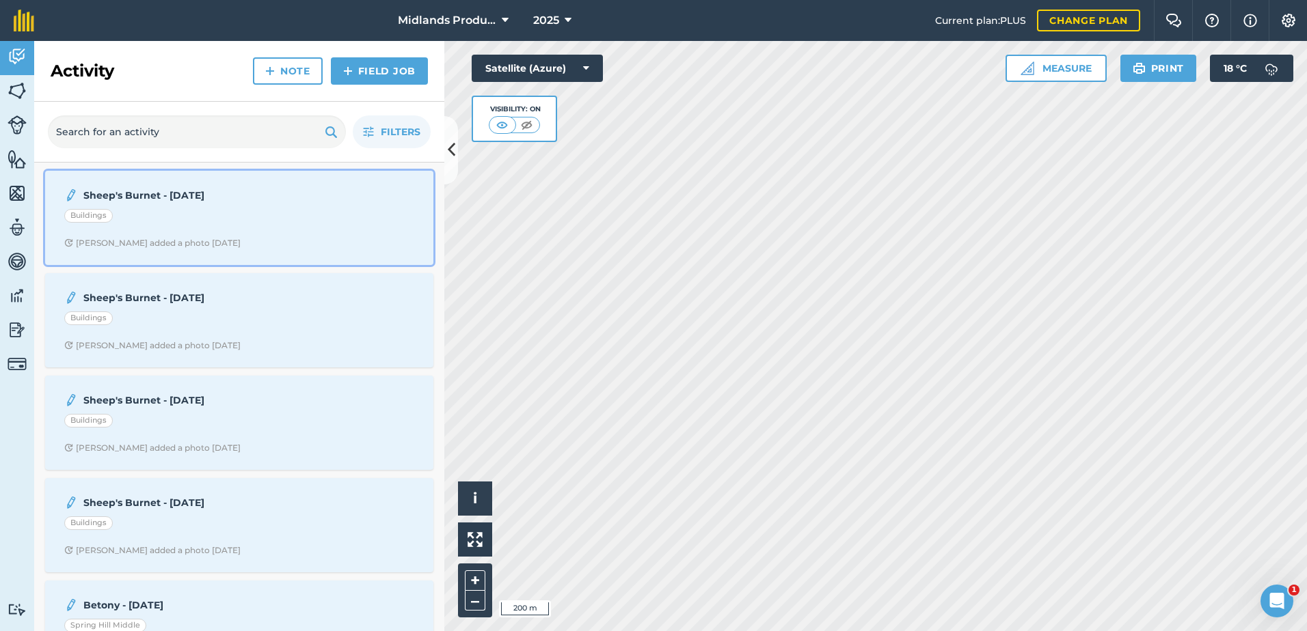
click at [174, 195] on strong "Sheep's Burnet - [DATE]" at bounding box center [191, 195] width 217 height 15
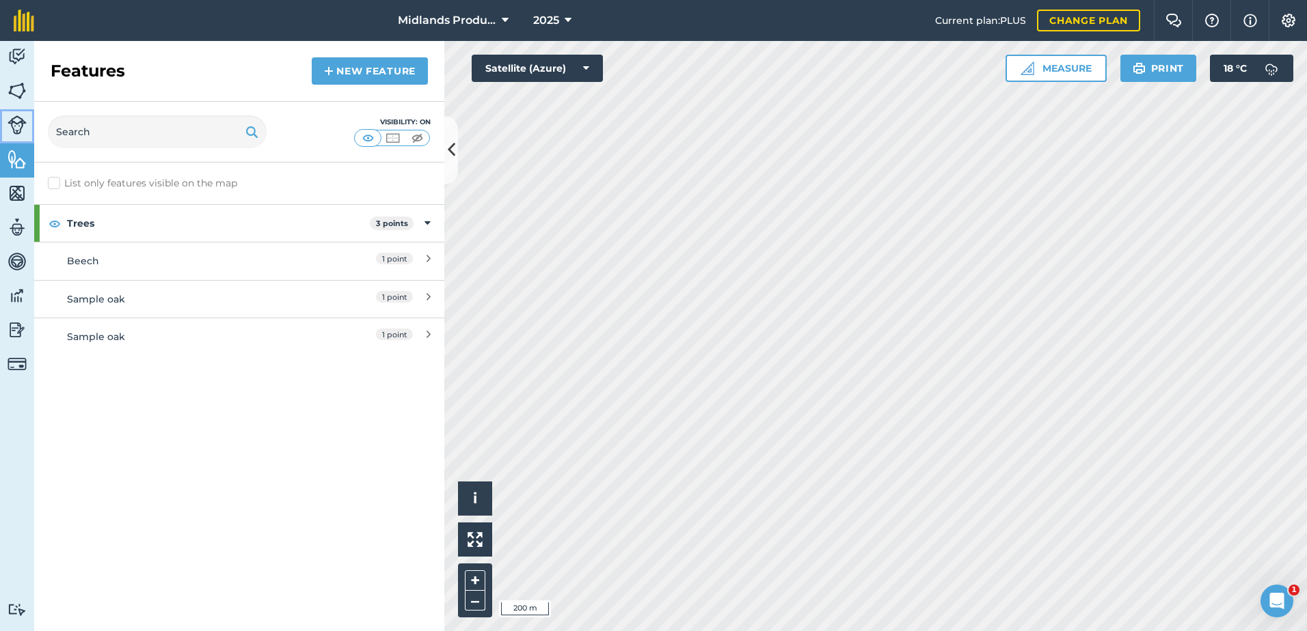
click at [23, 135] on link "Livestock" at bounding box center [17, 126] width 34 height 34
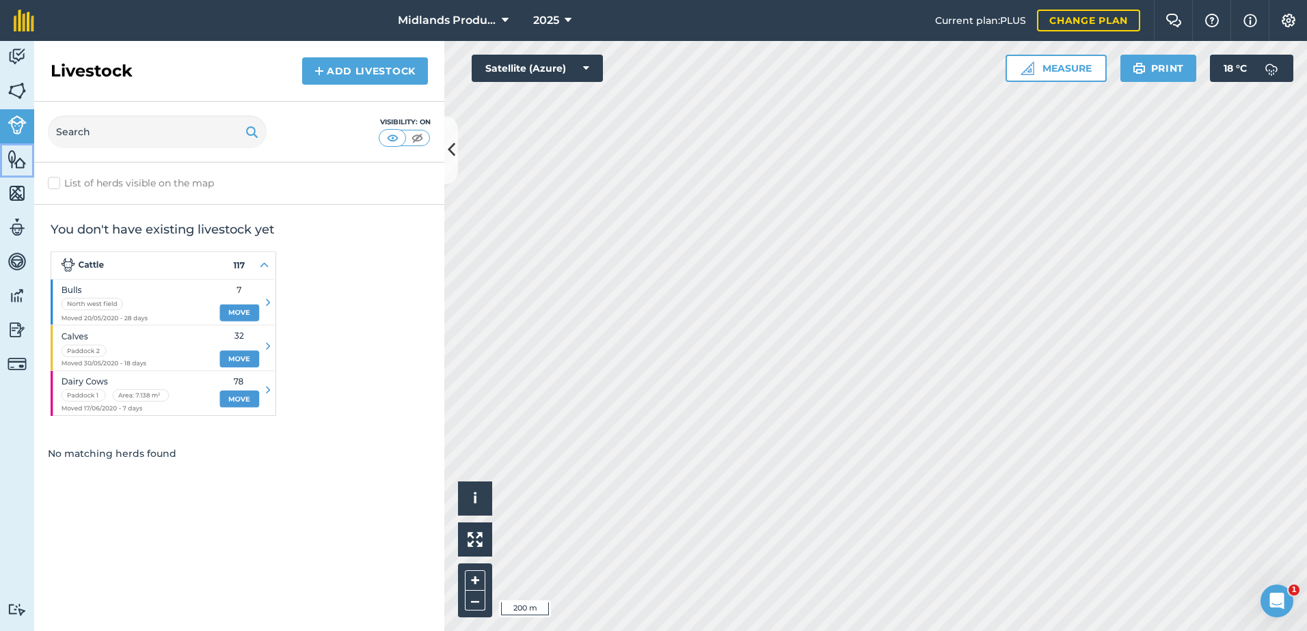
click at [11, 146] on link "Features" at bounding box center [17, 160] width 34 height 34
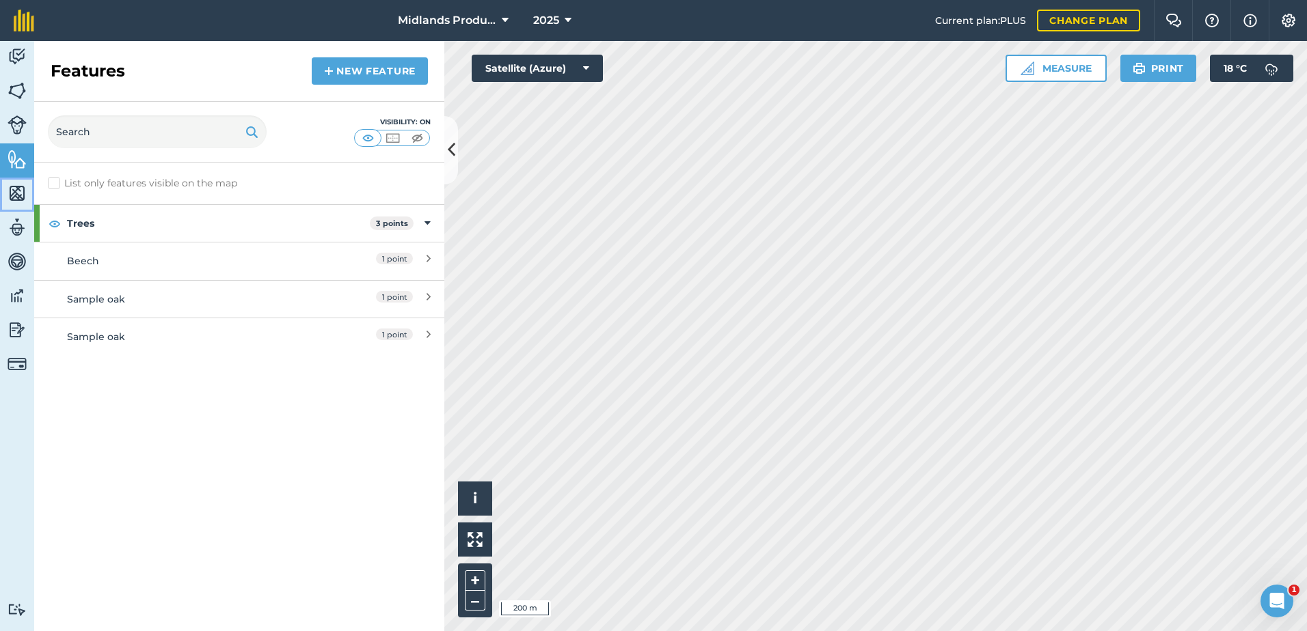
click at [16, 192] on img at bounding box center [17, 193] width 19 height 20
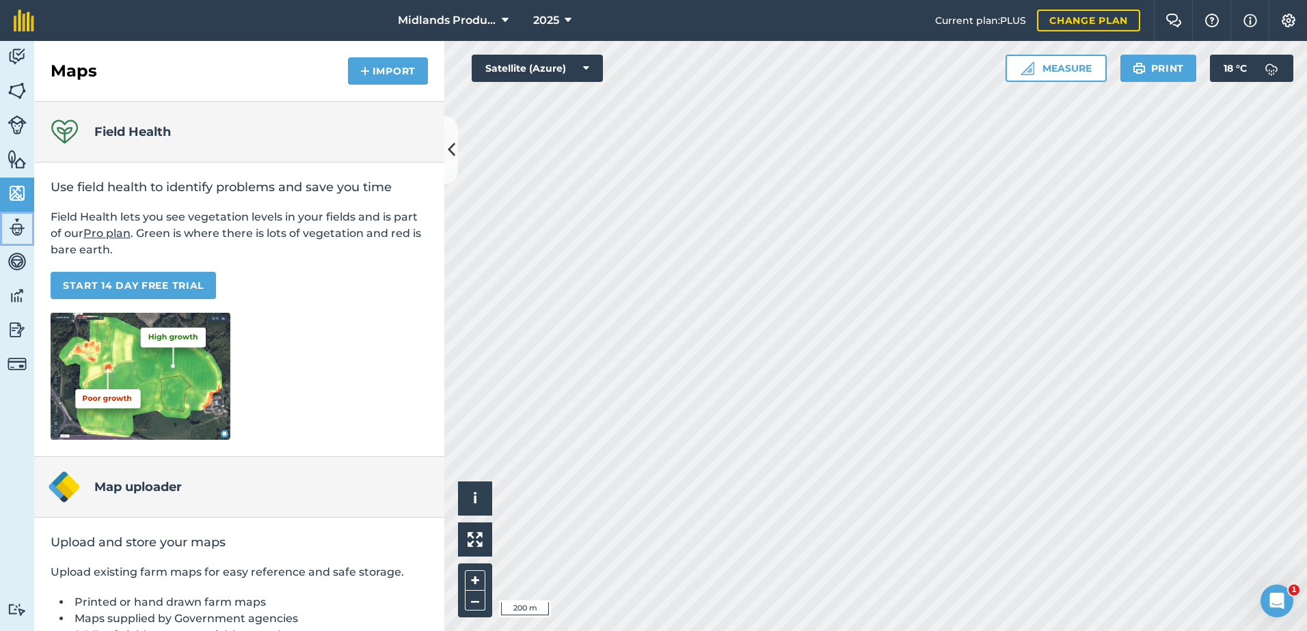
click at [18, 237] on img at bounding box center [17, 227] width 19 height 20
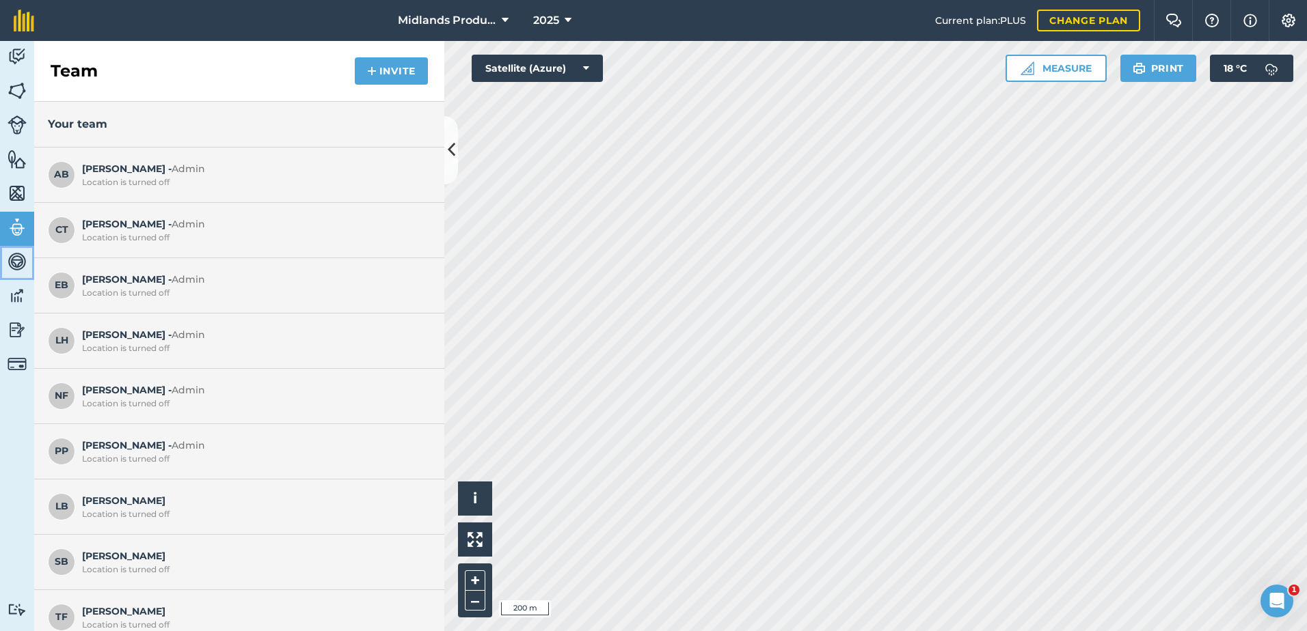
click at [17, 266] on img at bounding box center [17, 261] width 19 height 20
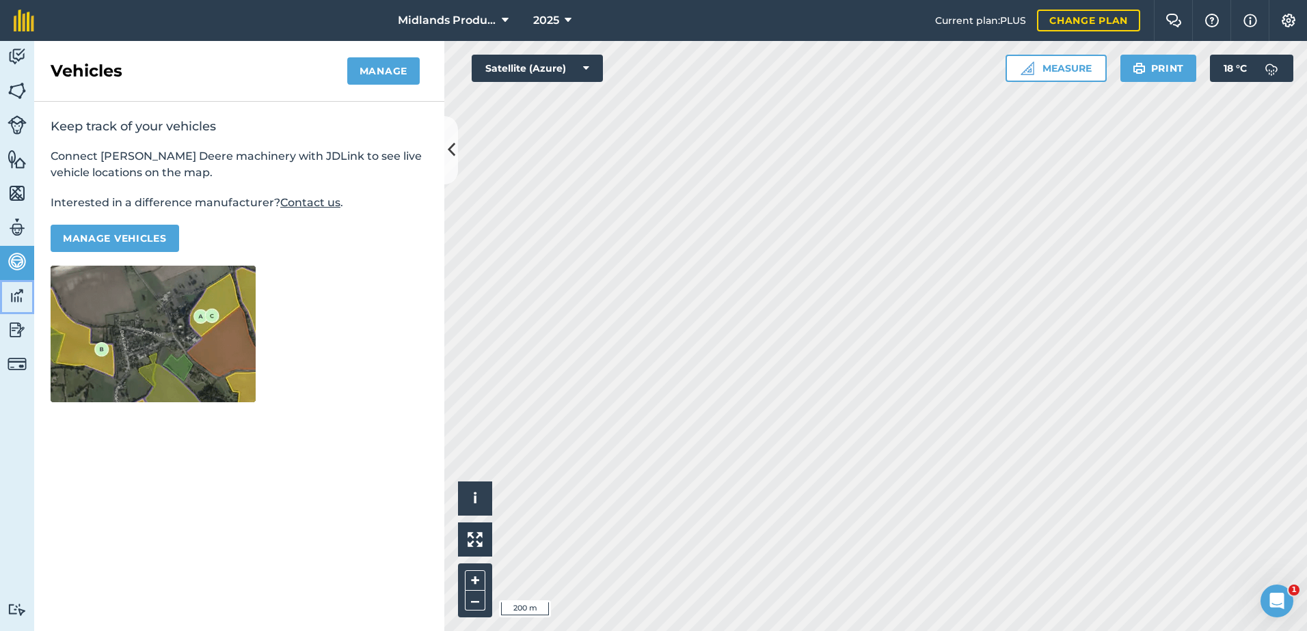
click at [16, 305] on img at bounding box center [17, 296] width 19 height 20
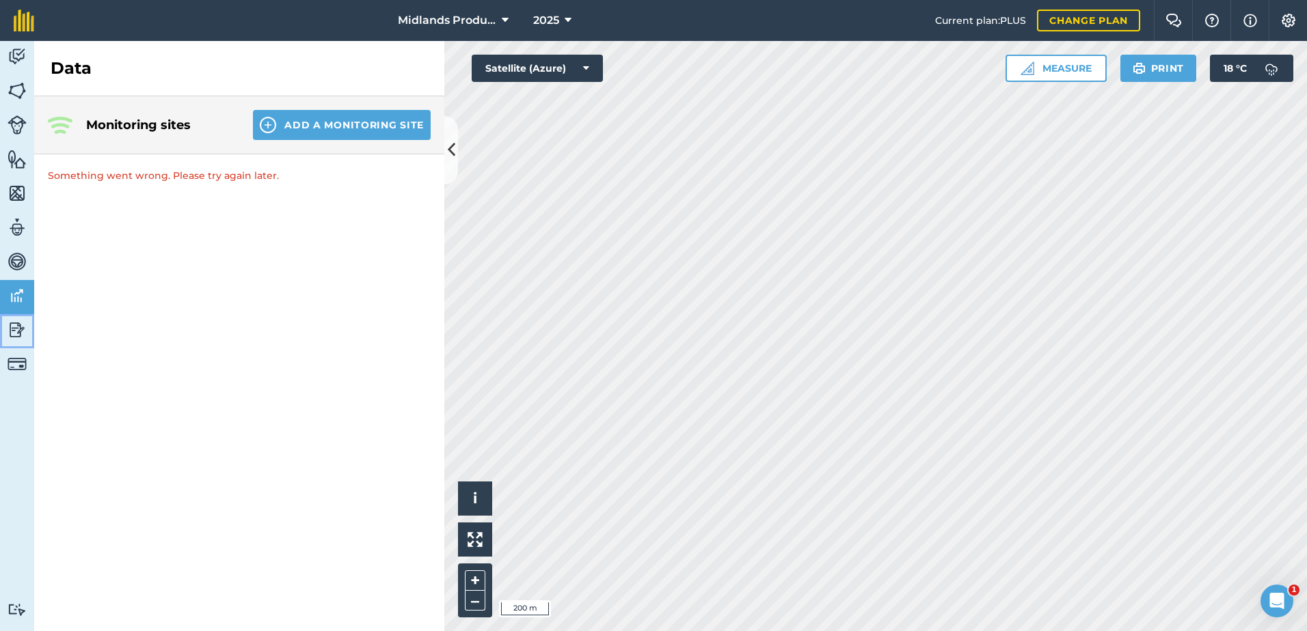
click at [16, 327] on img at bounding box center [17, 330] width 19 height 20
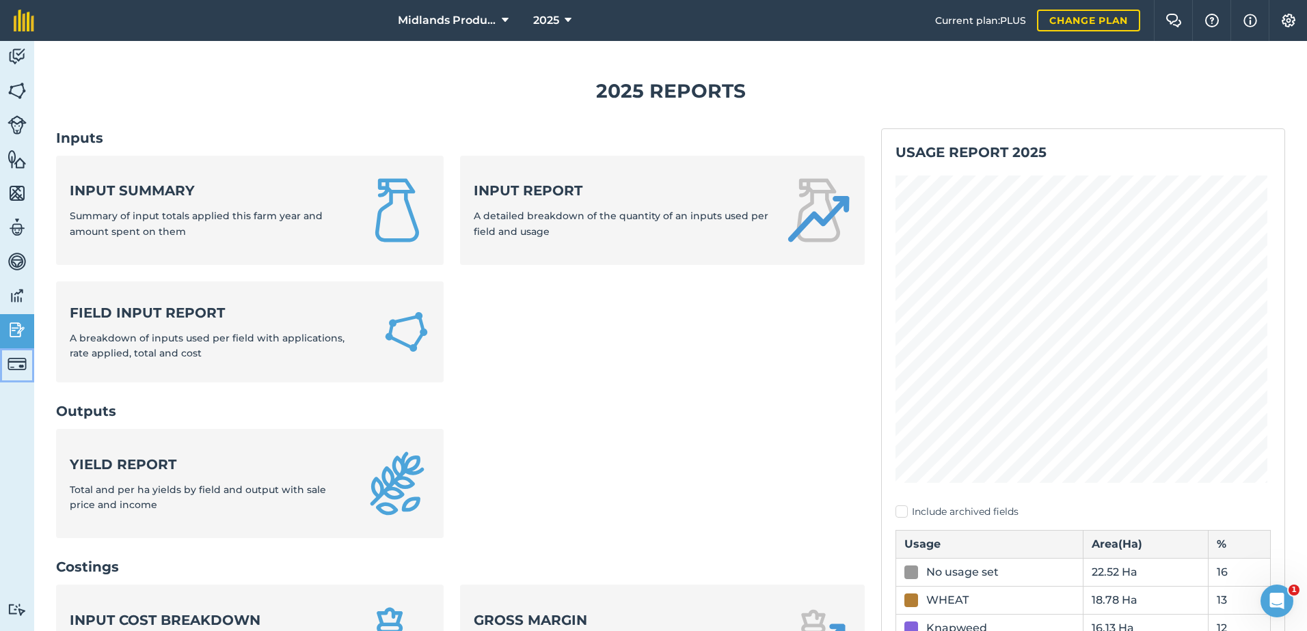
click at [14, 369] on img at bounding box center [17, 364] width 19 height 19
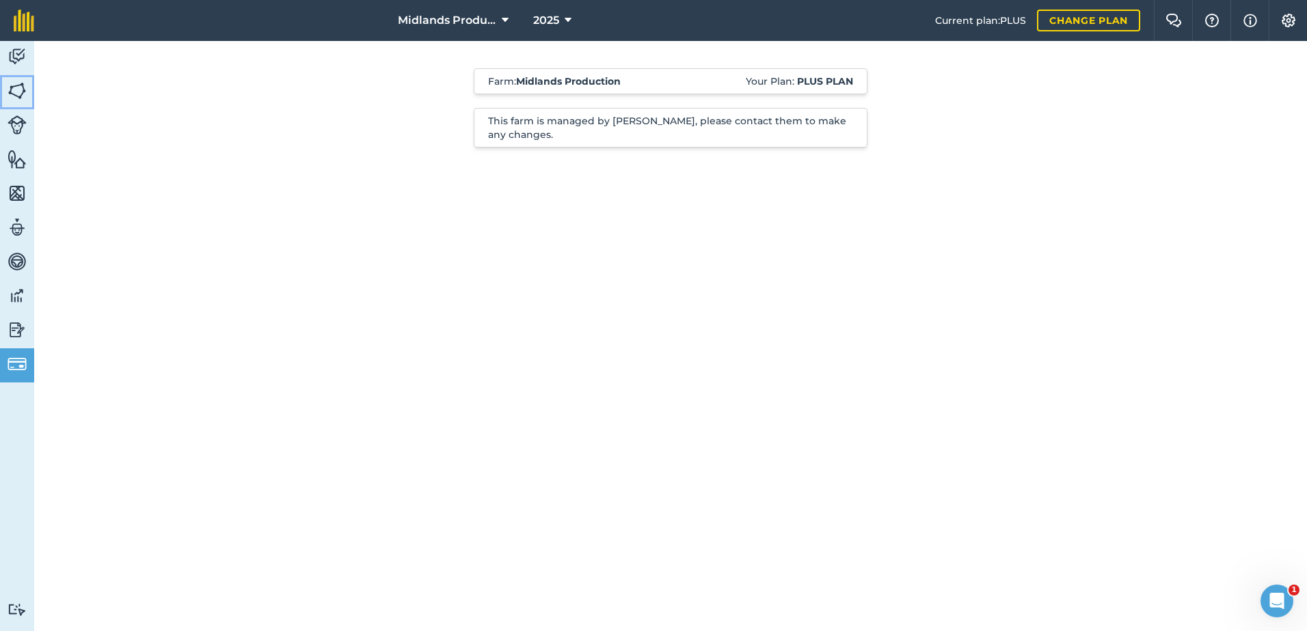
click at [16, 92] on img at bounding box center [17, 91] width 19 height 20
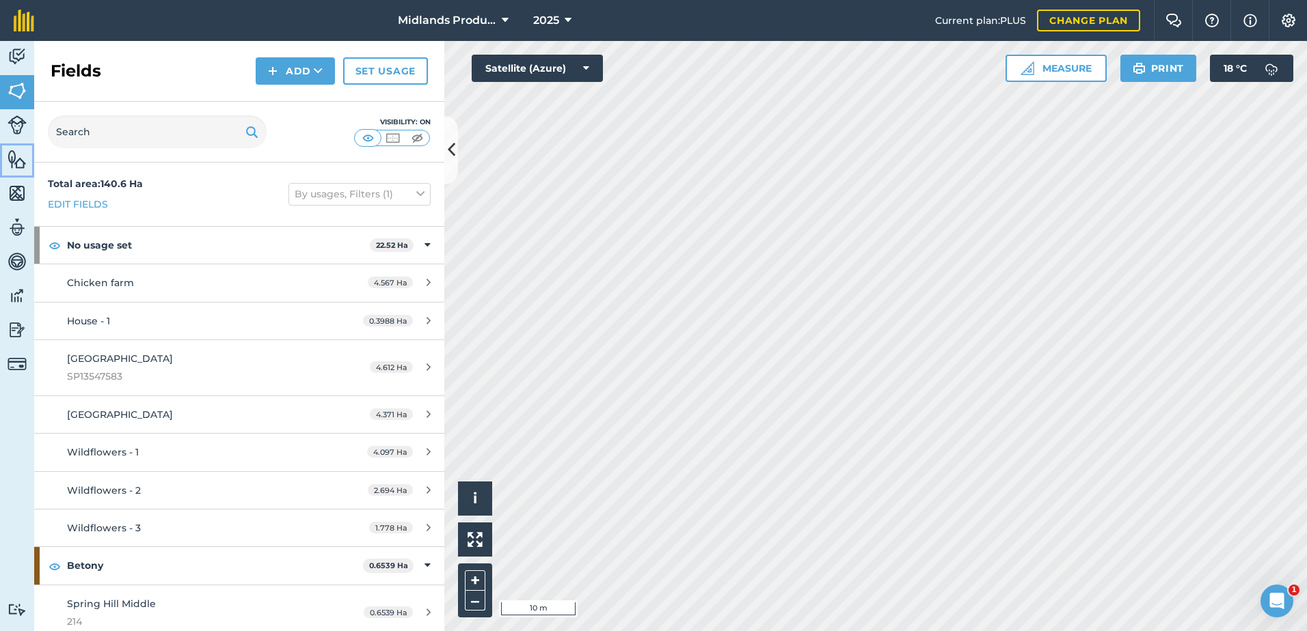
click at [15, 159] on img at bounding box center [17, 159] width 19 height 20
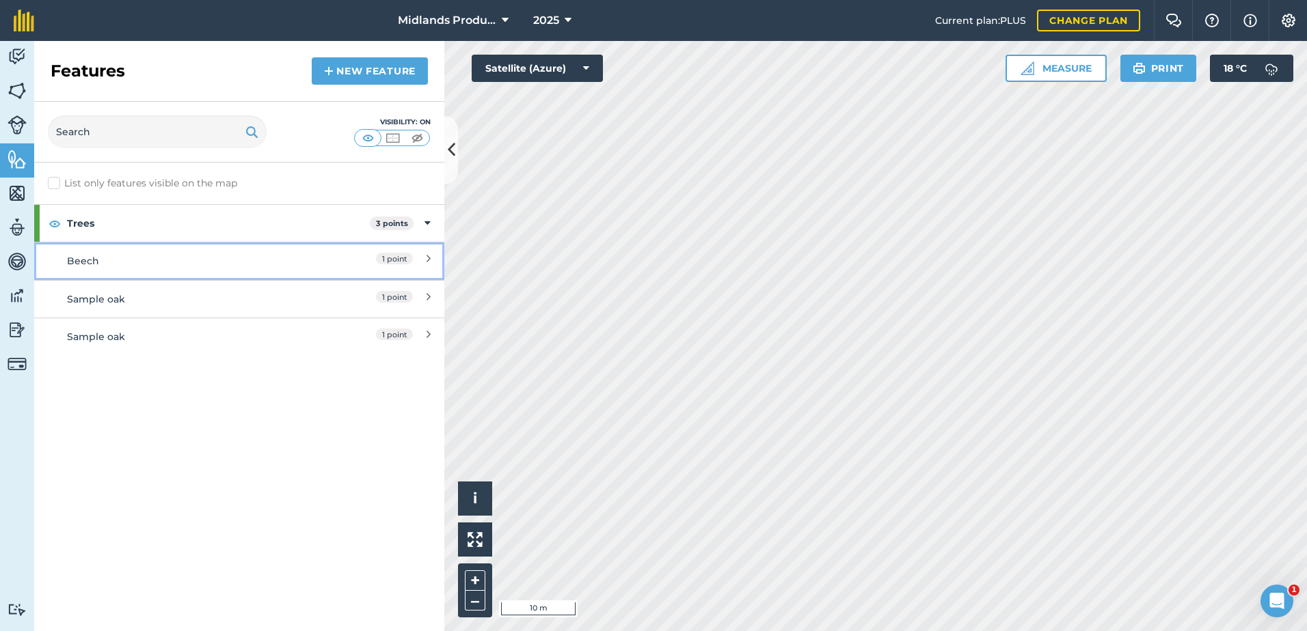
click at [428, 260] on icon at bounding box center [428, 261] width 4 height 15
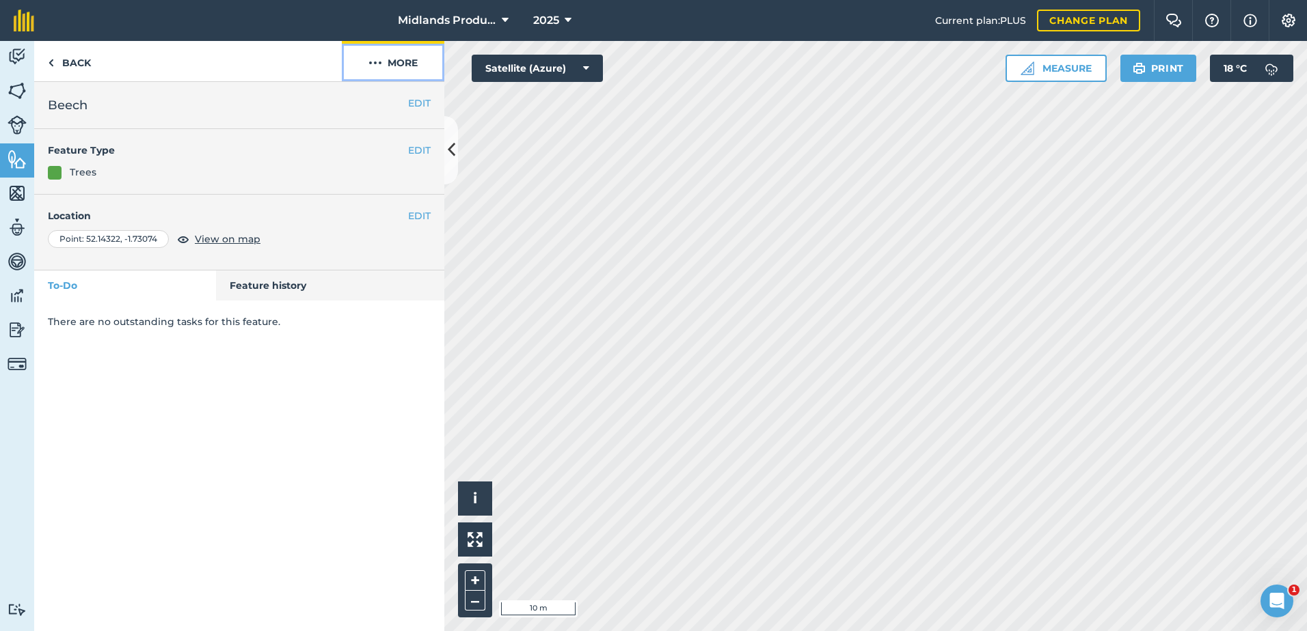
click at [395, 68] on button "More" at bounding box center [393, 61] width 102 height 40
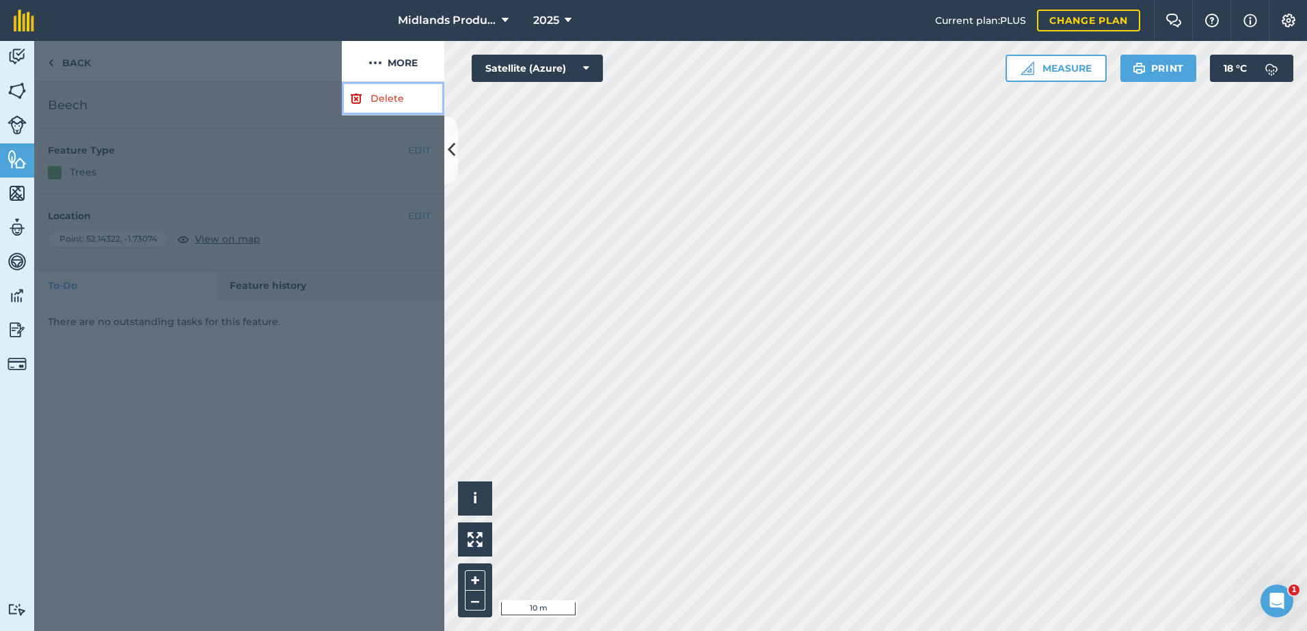
click at [381, 102] on link "Delete" at bounding box center [393, 98] width 102 height 33
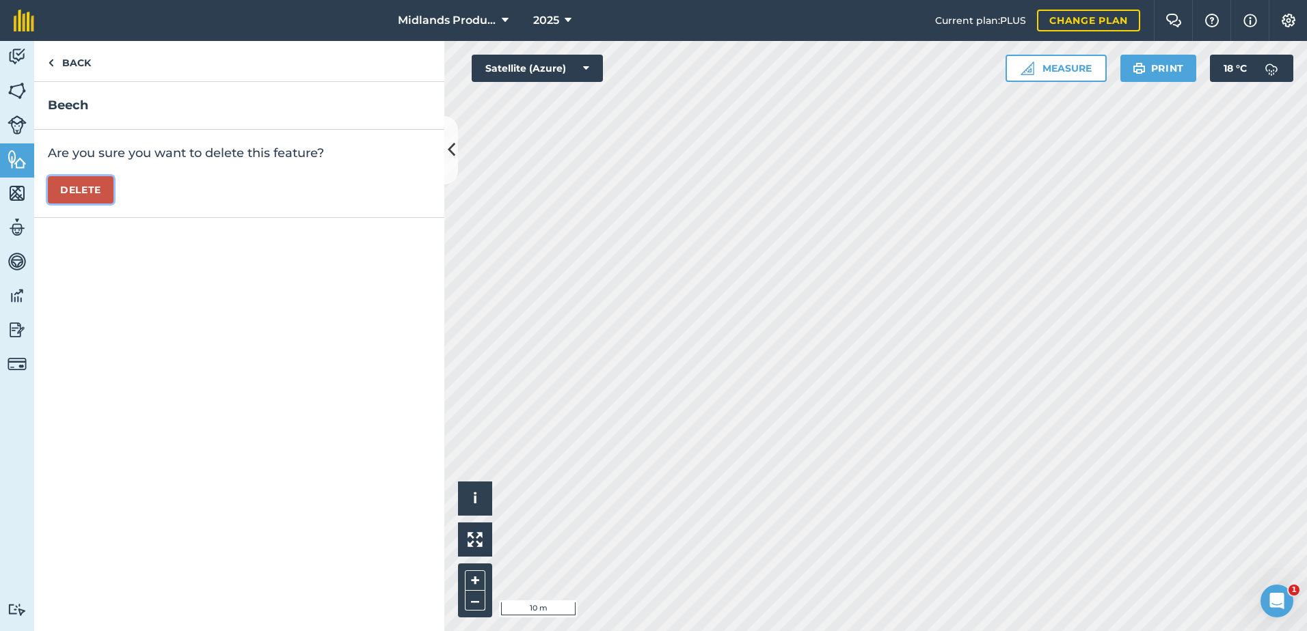
click at [76, 197] on button "Delete" at bounding box center [81, 189] width 66 height 27
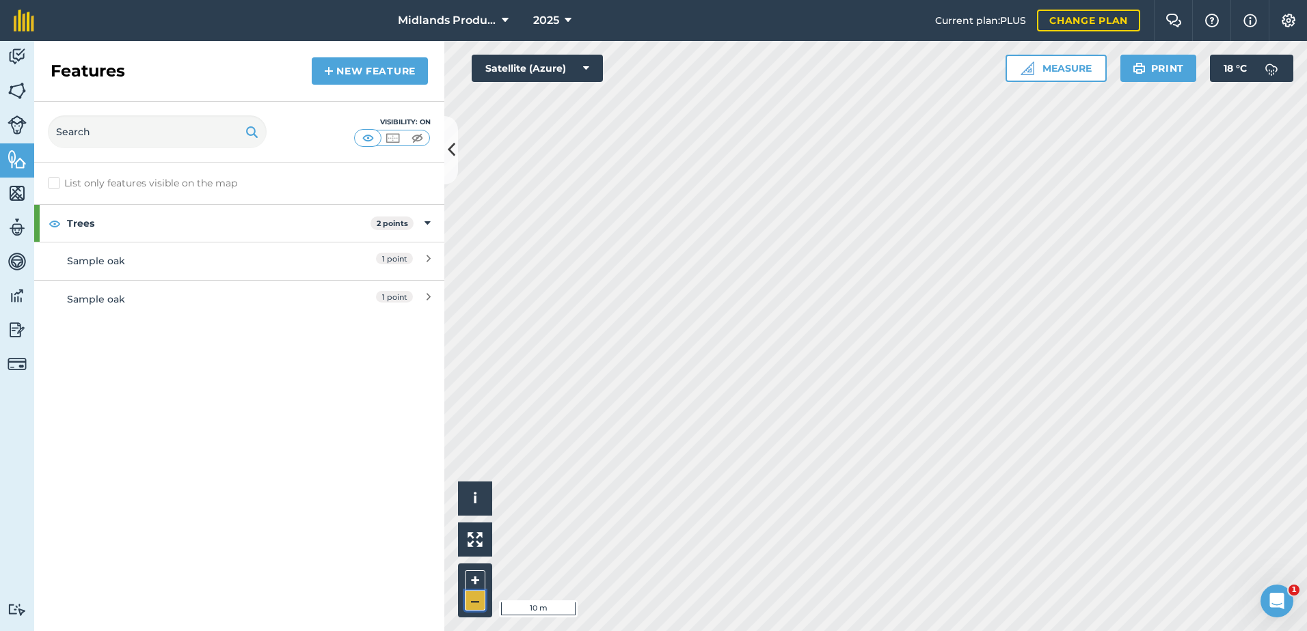
click at [475, 600] on button "–" at bounding box center [475, 601] width 20 height 20
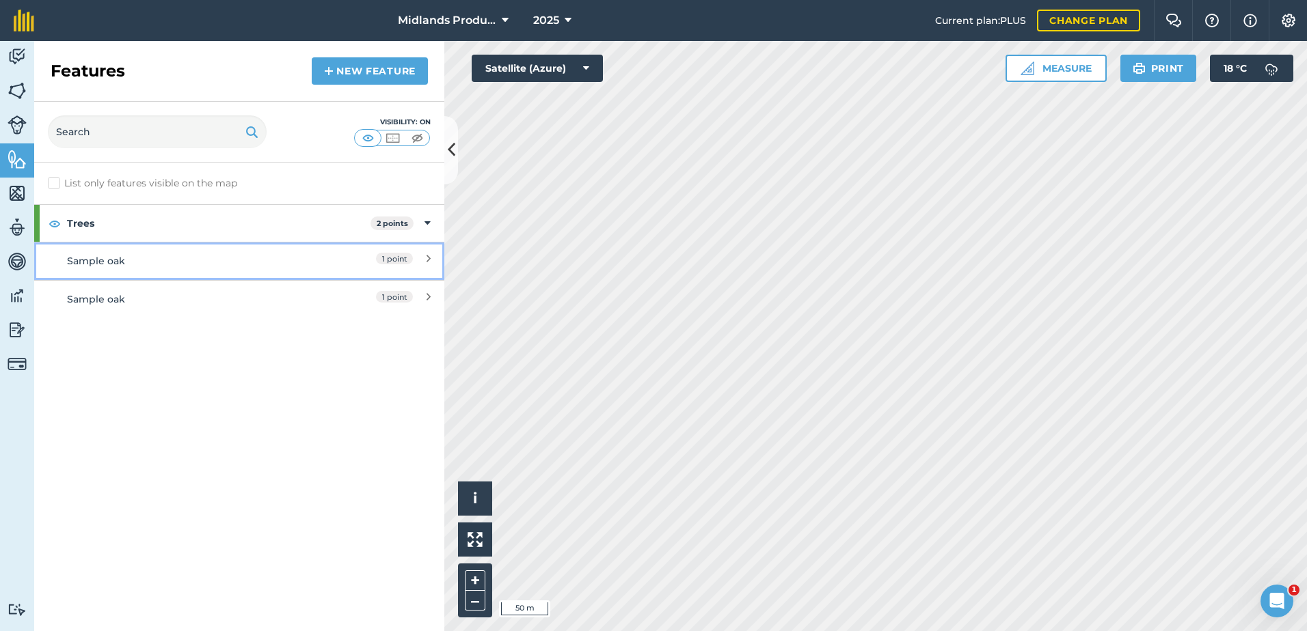
click at [428, 262] on icon at bounding box center [428, 261] width 4 height 15
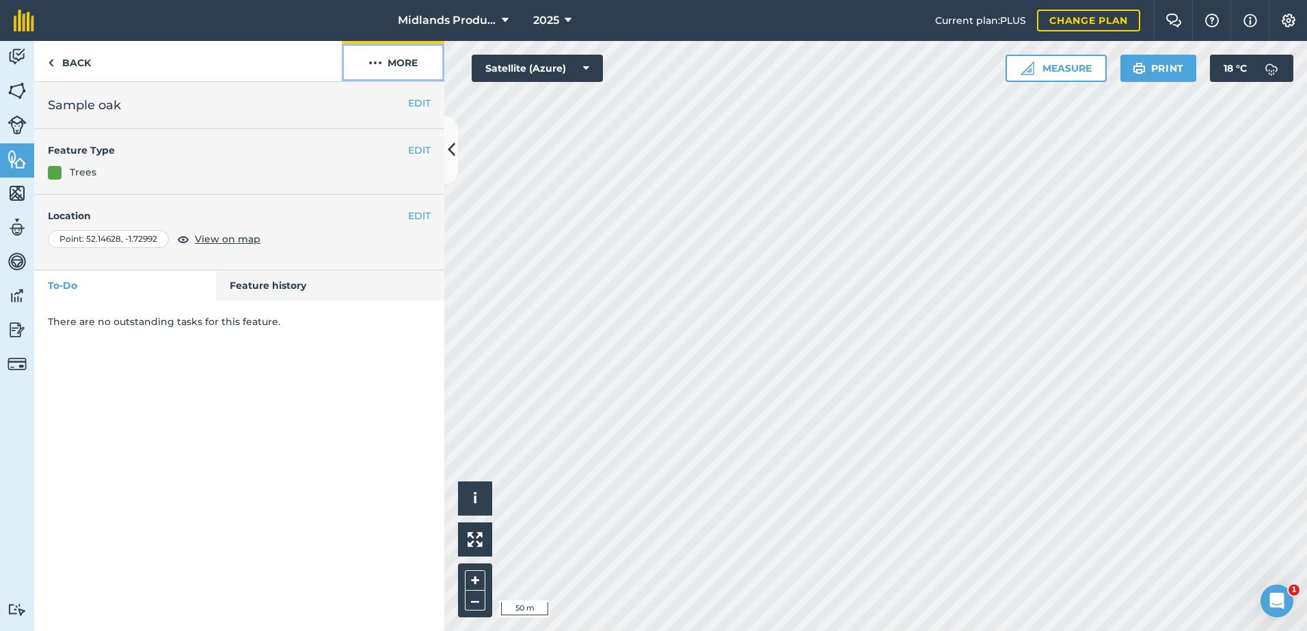
click at [400, 67] on button "More" at bounding box center [393, 61] width 102 height 40
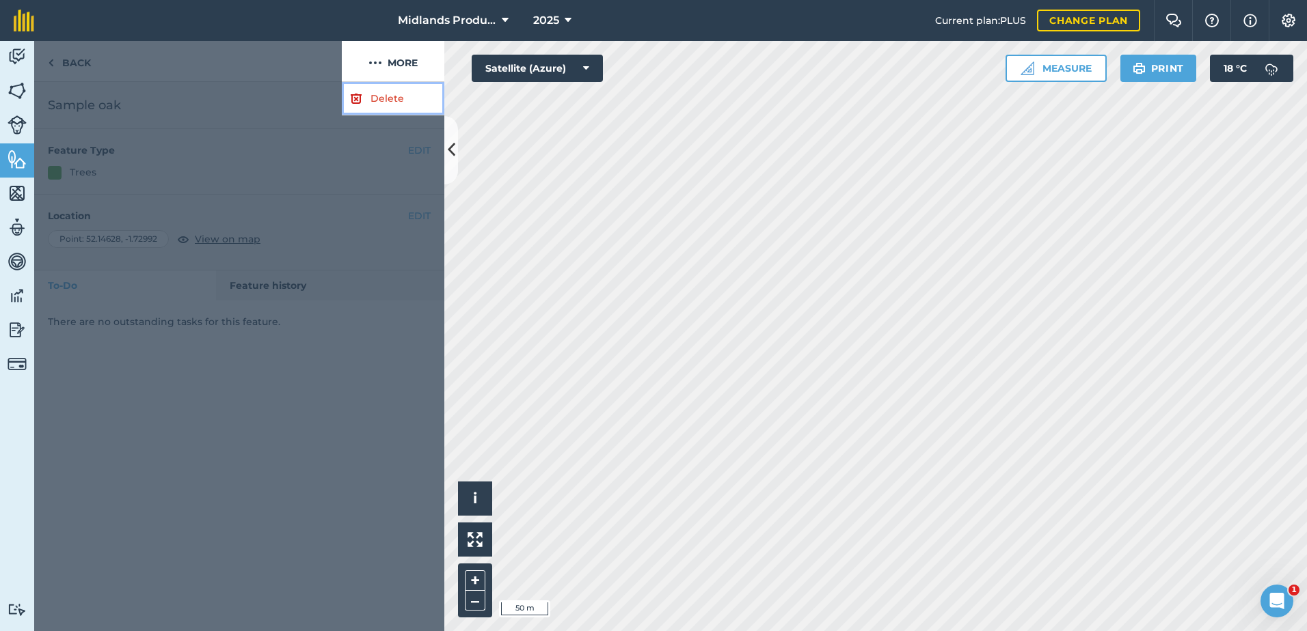
click at [379, 92] on link "Delete" at bounding box center [393, 98] width 102 height 33
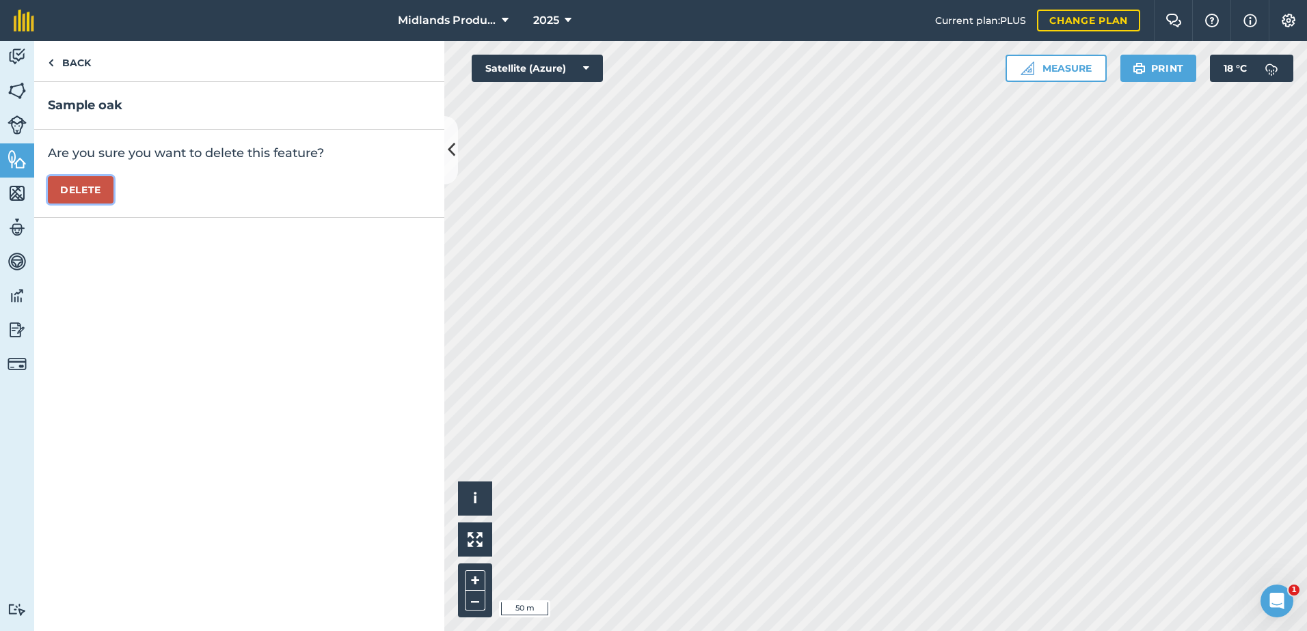
click at [83, 190] on button "Delete" at bounding box center [81, 189] width 66 height 27
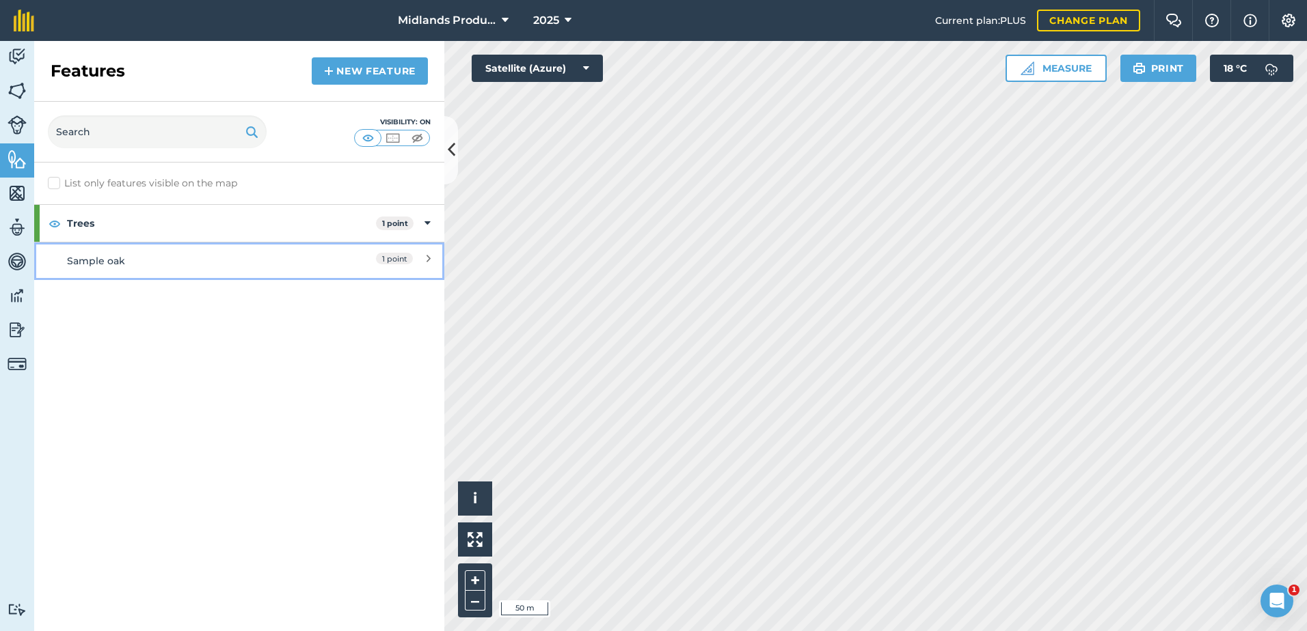
click at [430, 254] on link "Sample oak 1 point" at bounding box center [239, 261] width 410 height 38
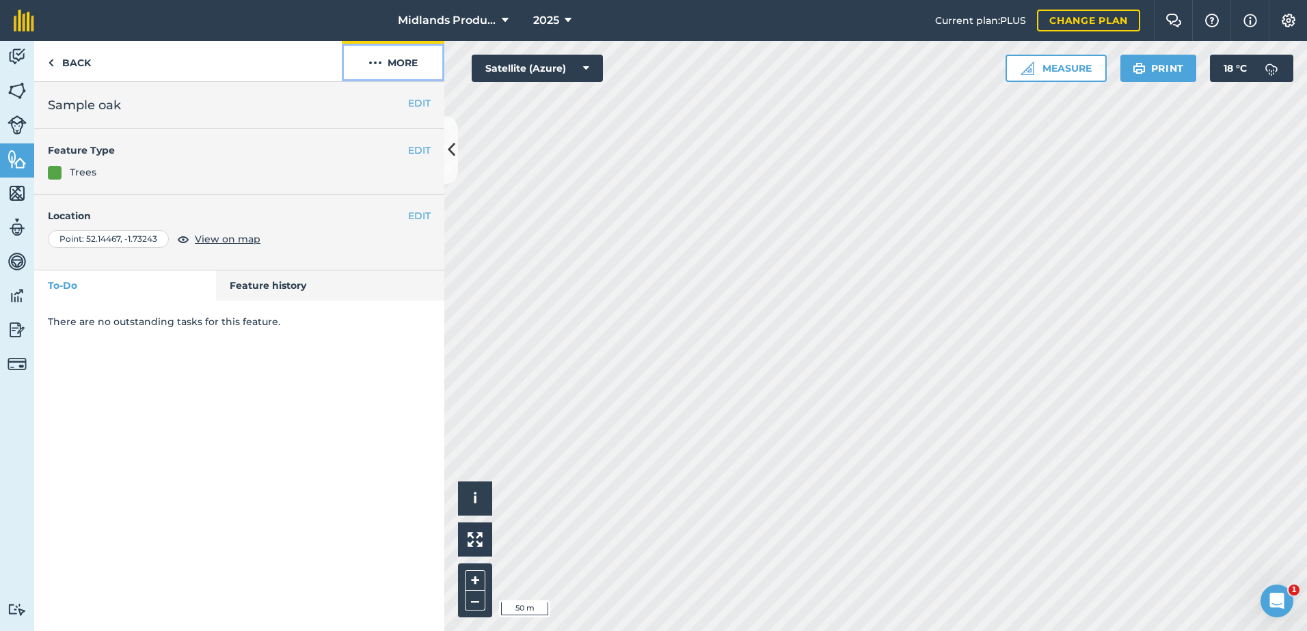
click at [393, 59] on button "More" at bounding box center [393, 61] width 102 height 40
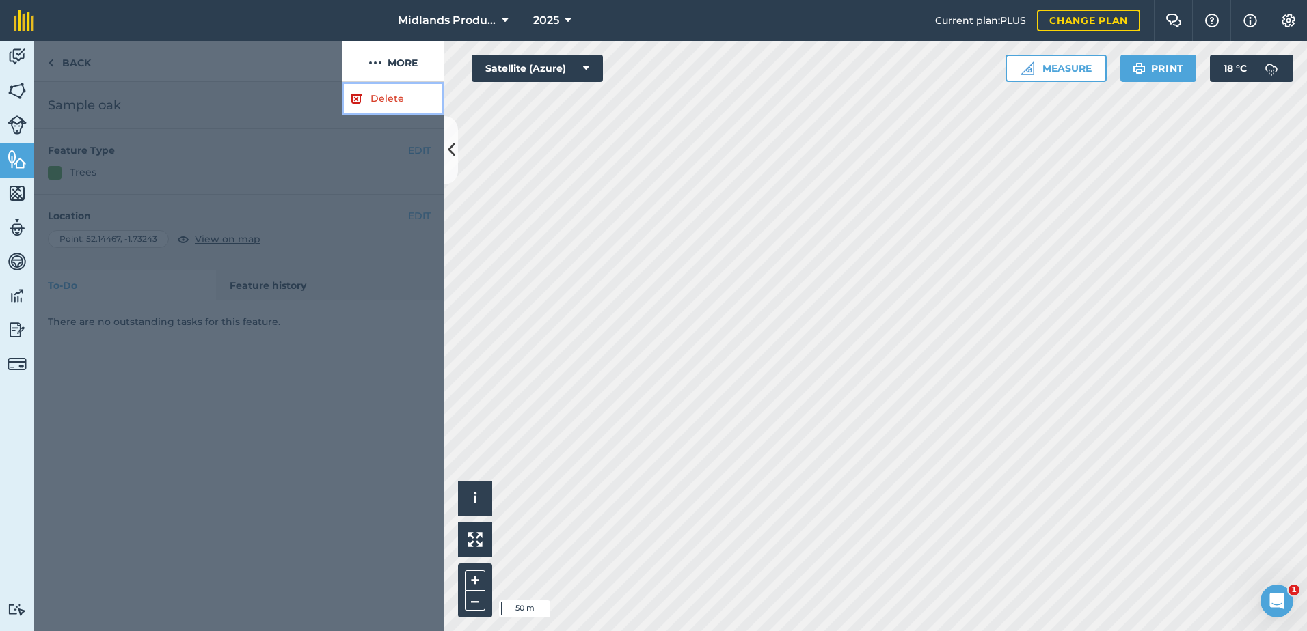
click at [379, 100] on link "Delete" at bounding box center [393, 98] width 102 height 33
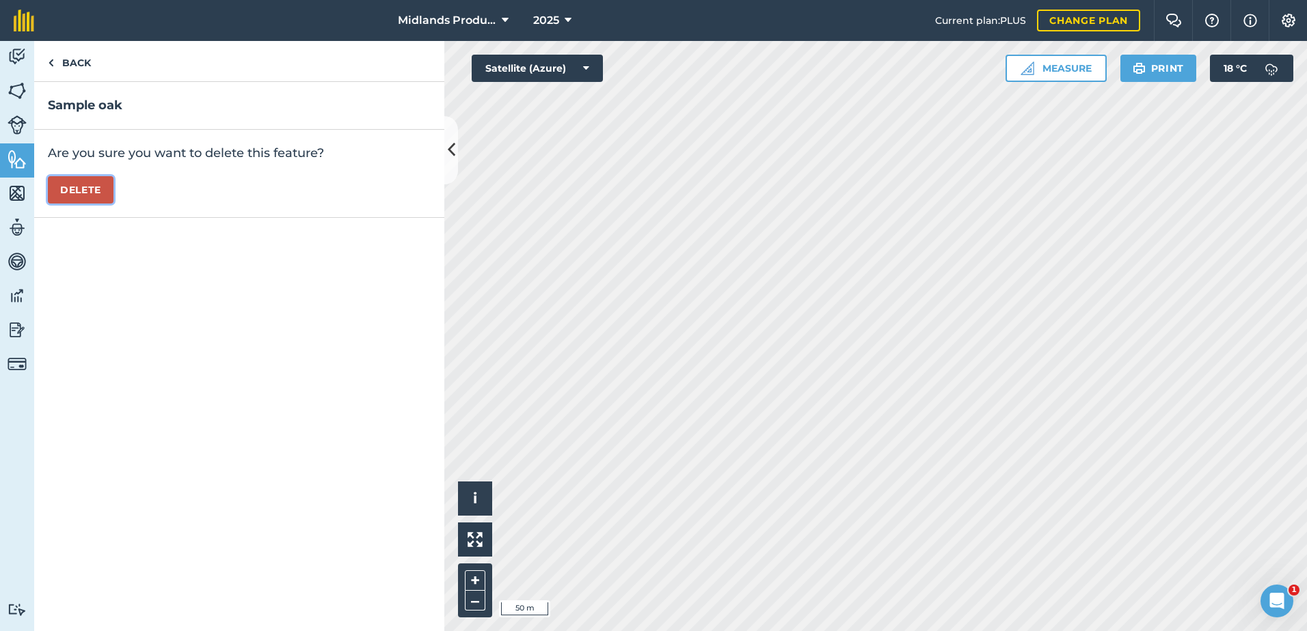
click at [90, 186] on button "Delete" at bounding box center [81, 189] width 66 height 27
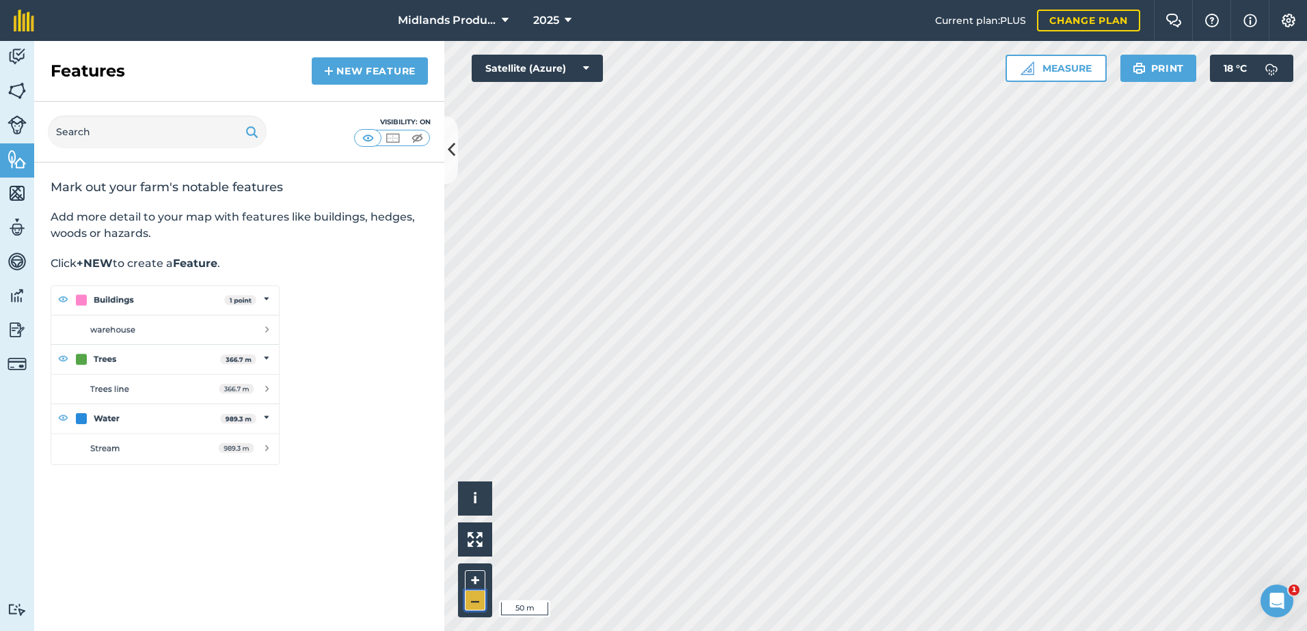
click at [480, 595] on button "–" at bounding box center [475, 601] width 20 height 20
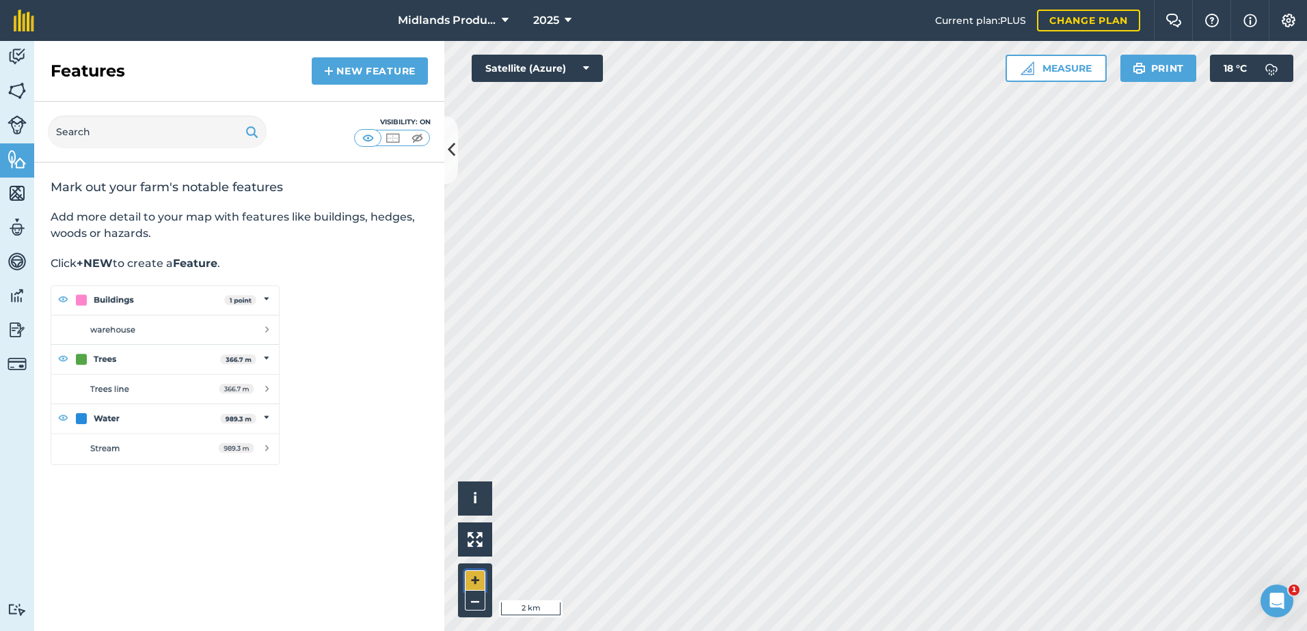
click at [474, 573] on button "+" at bounding box center [475, 581] width 20 height 20
